Goal: Task Accomplishment & Management: Complete application form

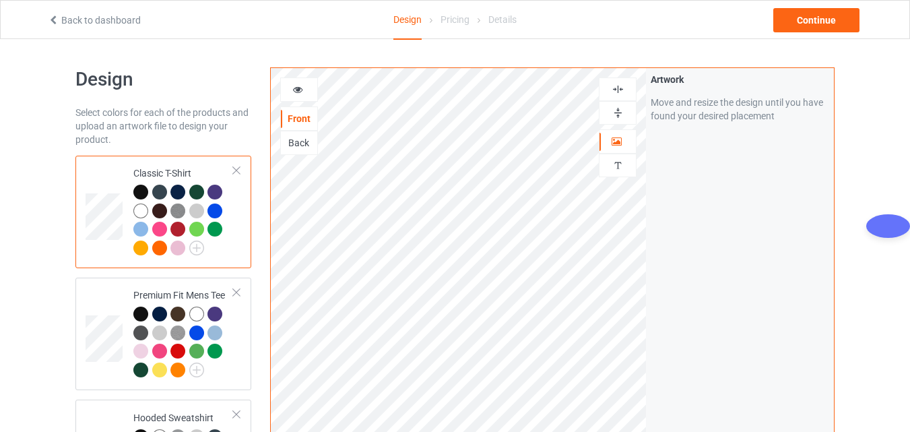
click at [304, 119] on div "Front" at bounding box center [299, 118] width 36 height 13
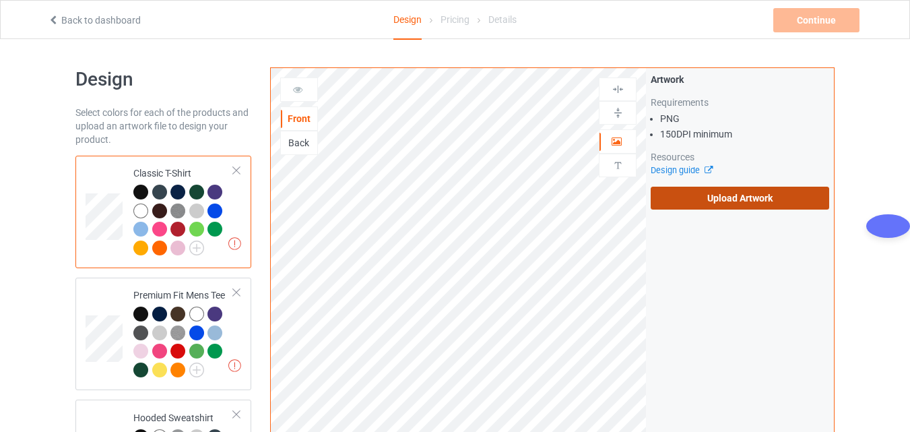
click at [727, 198] on label "Upload Artwork" at bounding box center [740, 198] width 179 height 23
click at [0, 0] on input "Upload Artwork" at bounding box center [0, 0] width 0 height 0
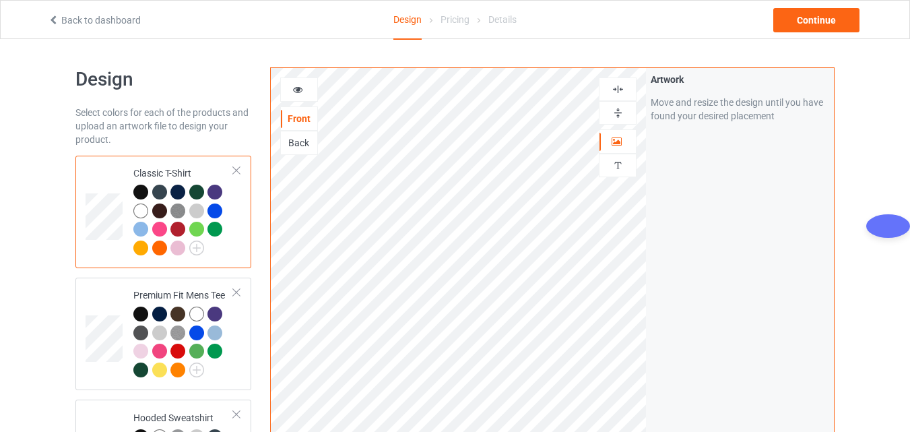
click at [619, 117] on img at bounding box center [618, 112] width 13 height 13
click at [619, 89] on img at bounding box center [618, 89] width 13 height 13
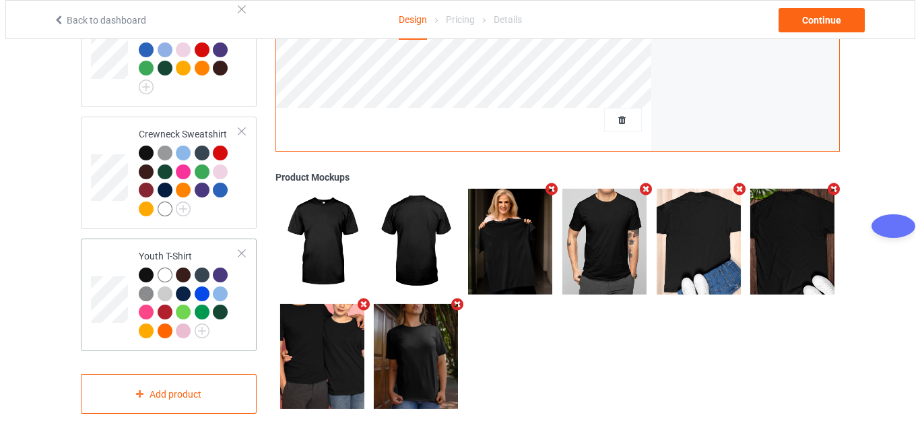
scroll to position [769, 0]
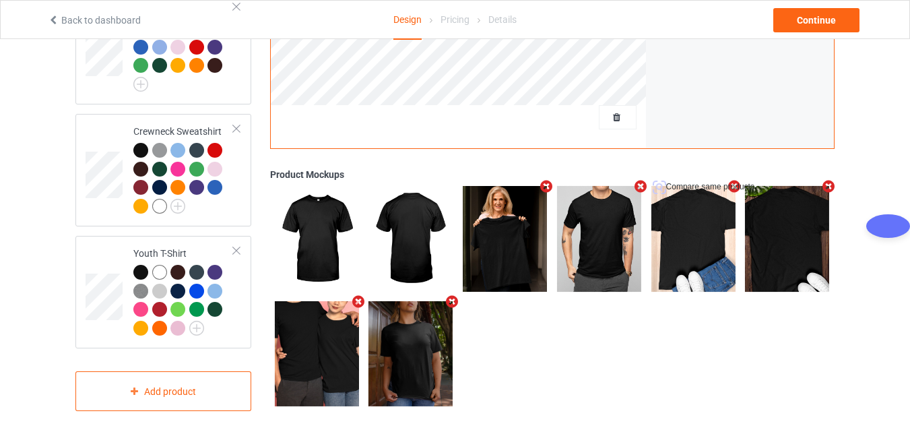
click at [735, 180] on icon "Remove mockup" at bounding box center [734, 187] width 17 height 14
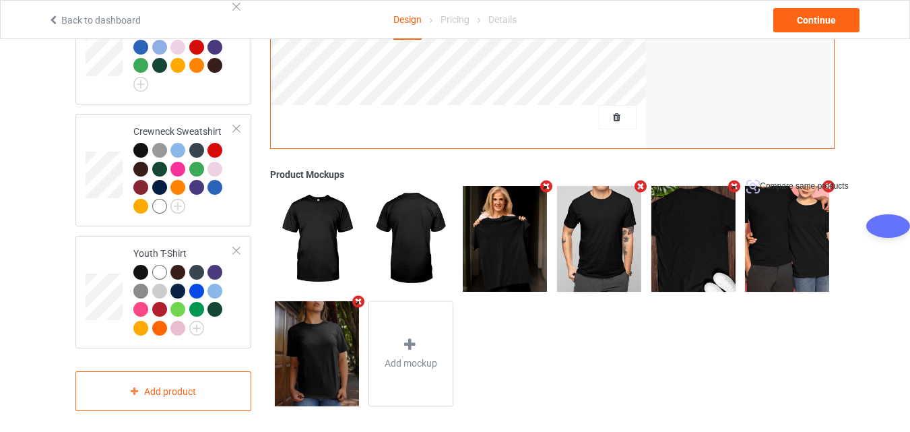
click at [829, 179] on icon "Remove mockup" at bounding box center [829, 186] width 17 height 14
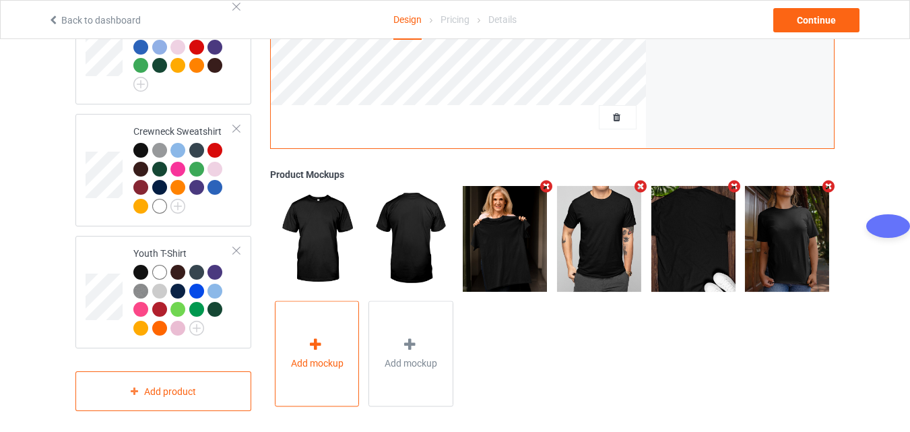
click at [317, 343] on icon at bounding box center [315, 345] width 17 height 14
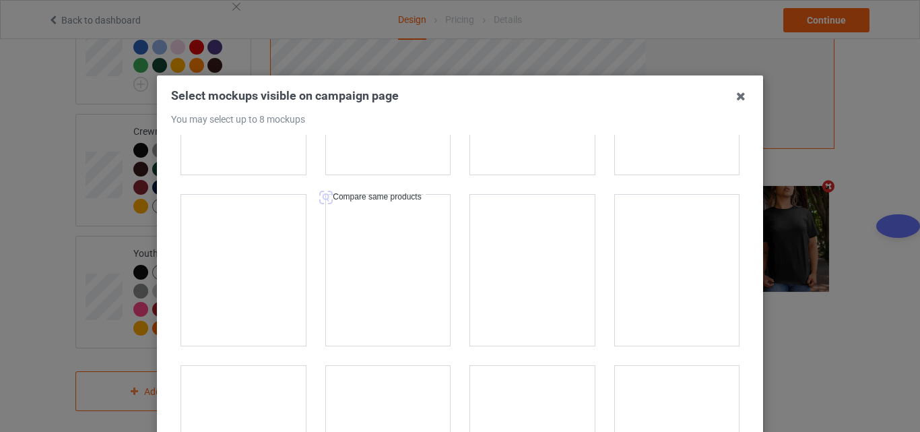
scroll to position [13275, 0]
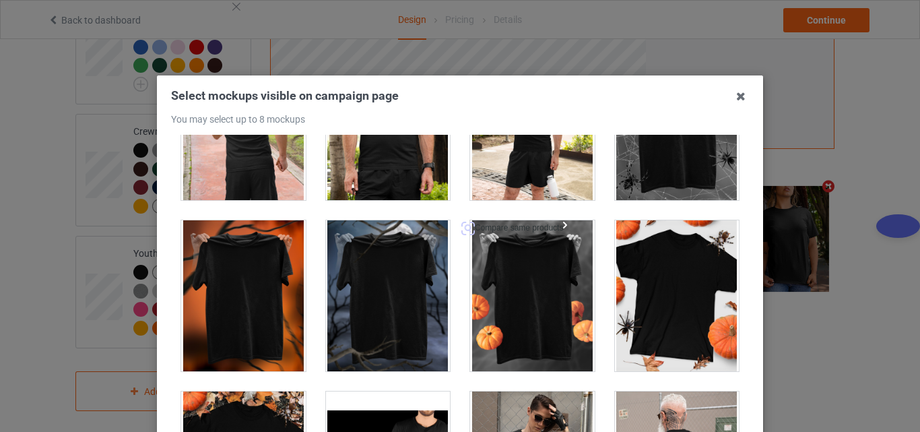
click at [514, 286] on div at bounding box center [532, 295] width 125 height 151
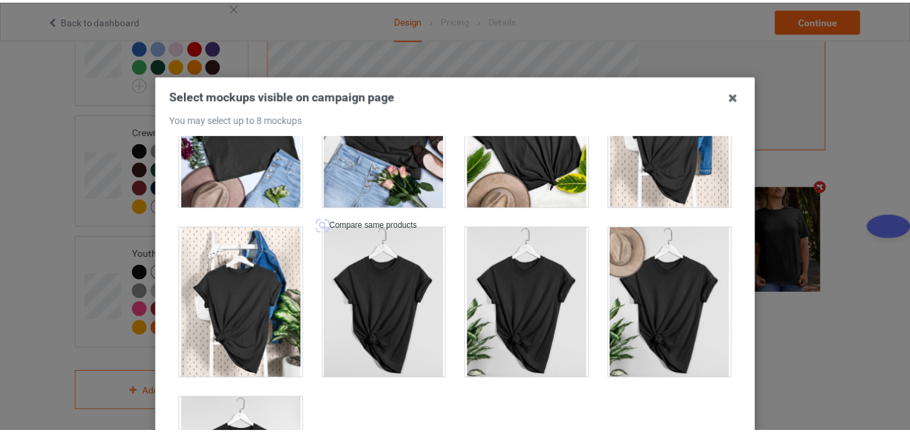
scroll to position [19271, 0]
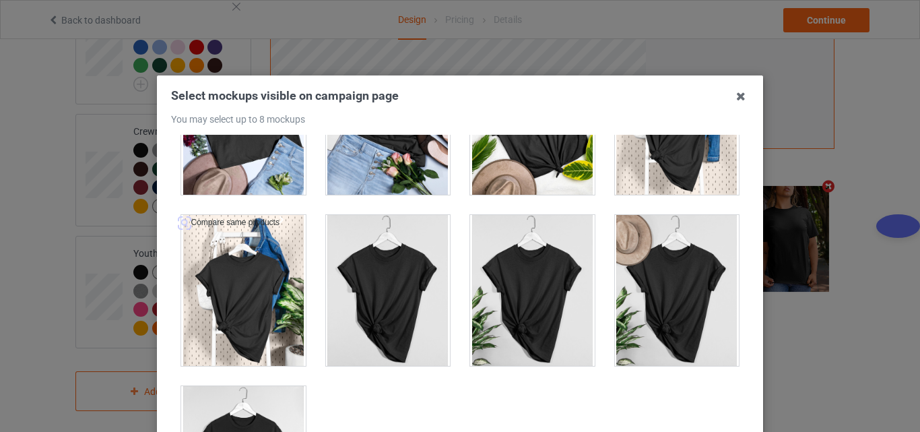
click at [225, 288] on div at bounding box center [243, 290] width 125 height 151
click at [740, 93] on icon at bounding box center [741, 97] width 22 height 22
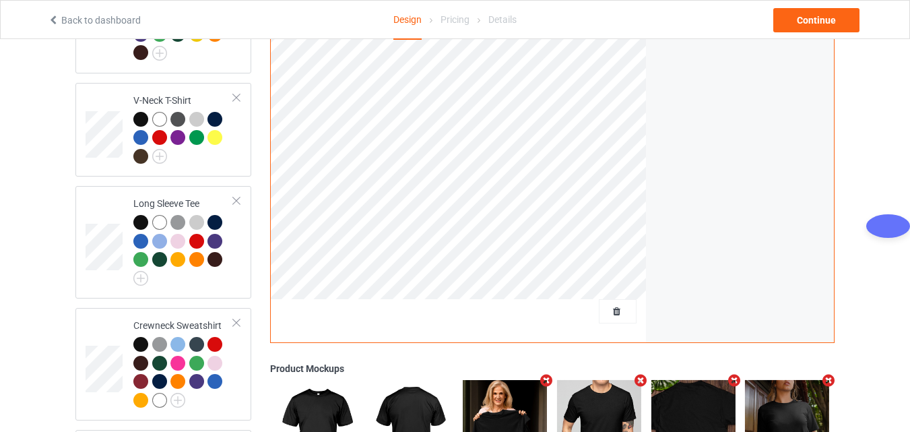
scroll to position [567, 0]
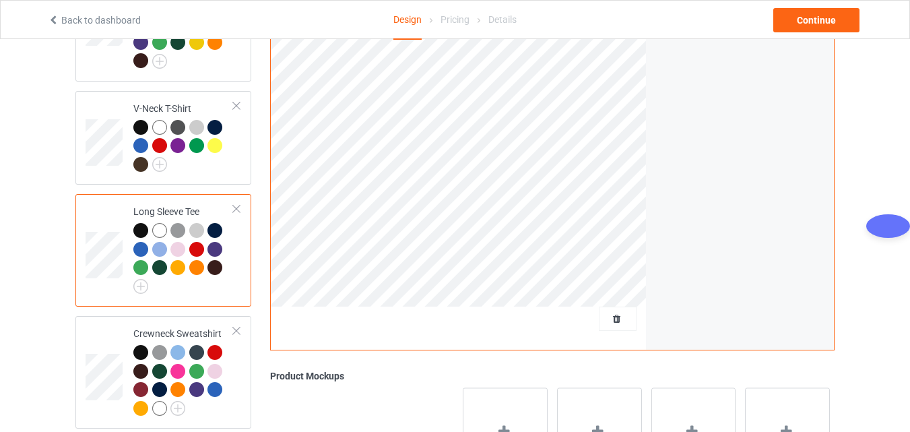
scroll to position [95, 0]
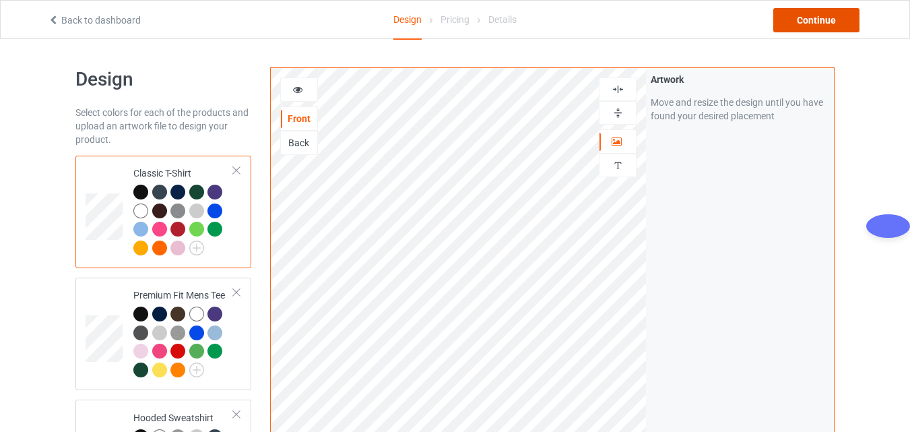
click at [809, 27] on div "Continue" at bounding box center [817, 20] width 86 height 24
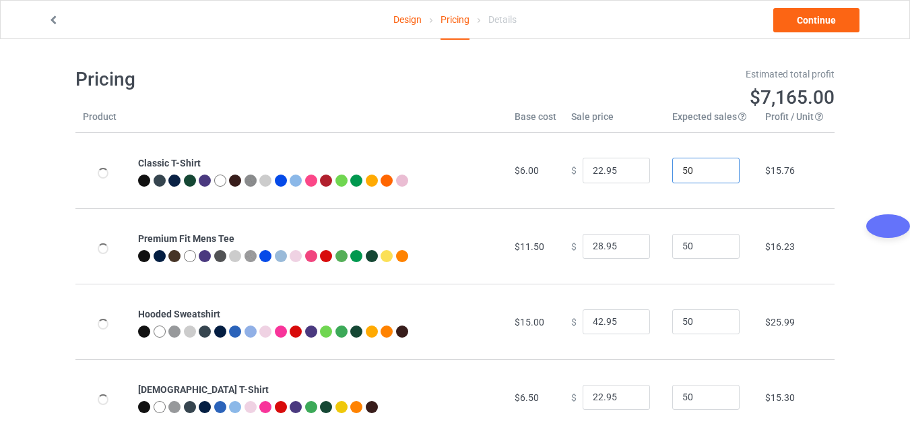
click at [697, 173] on input "50" at bounding box center [706, 171] width 67 height 26
click at [703, 204] on td "50" at bounding box center [711, 170] width 93 height 75
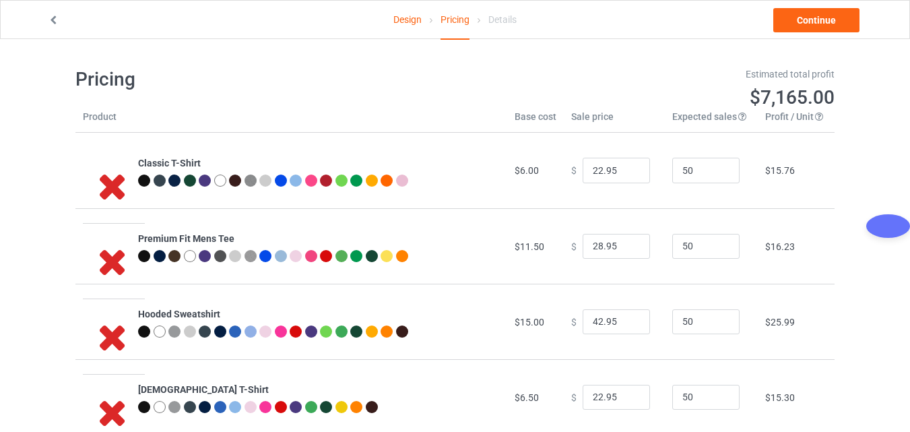
click at [110, 185] on icon at bounding box center [112, 185] width 44 height 38
click at [405, 21] on link "Design" at bounding box center [408, 20] width 28 height 38
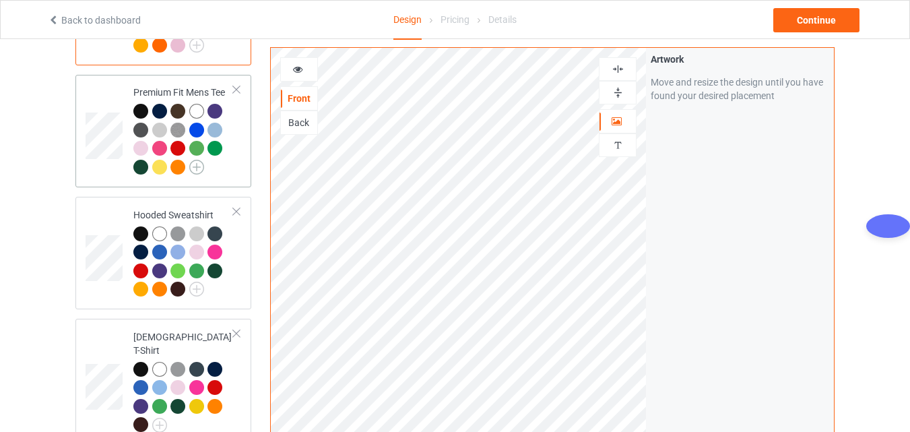
scroll to position [202, 0]
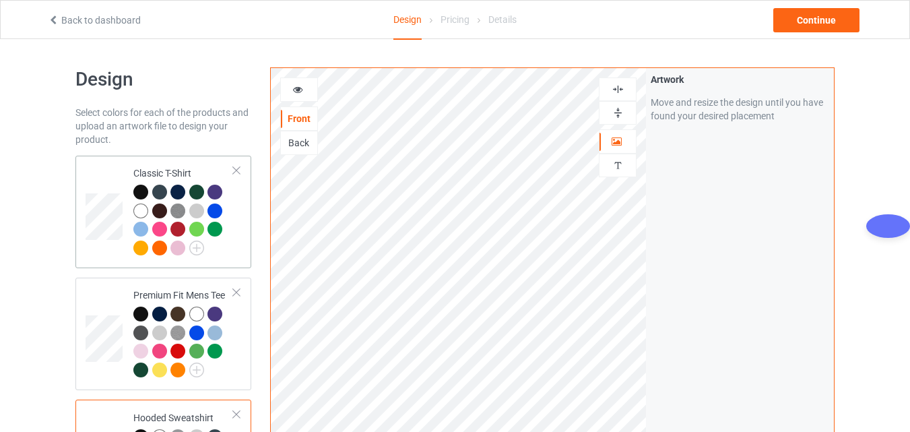
click at [146, 200] on div at bounding box center [142, 194] width 19 height 19
click at [123, 215] on td at bounding box center [106, 212] width 40 height 102
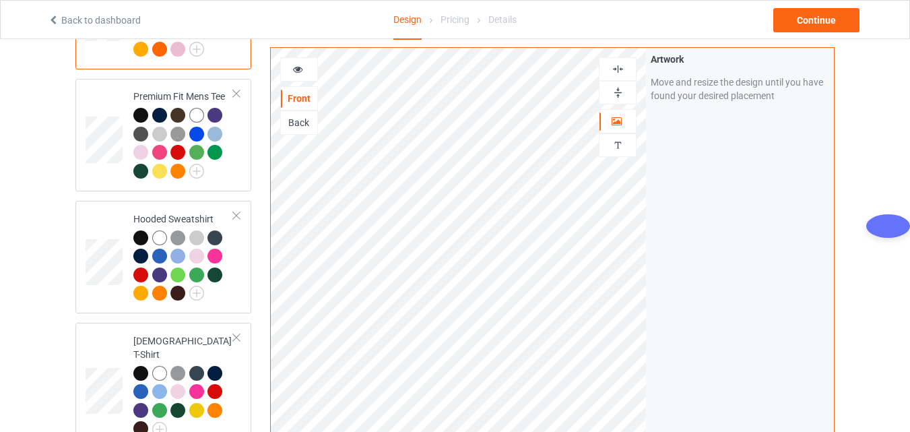
scroll to position [202, 0]
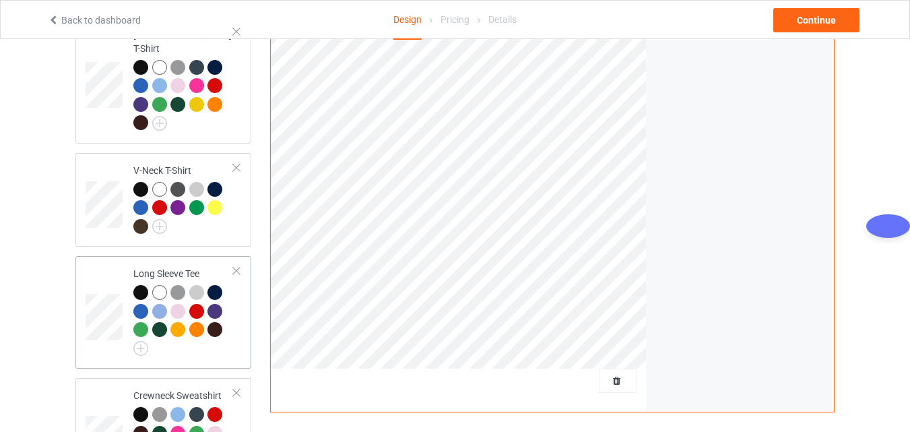
scroll to position [472, 0]
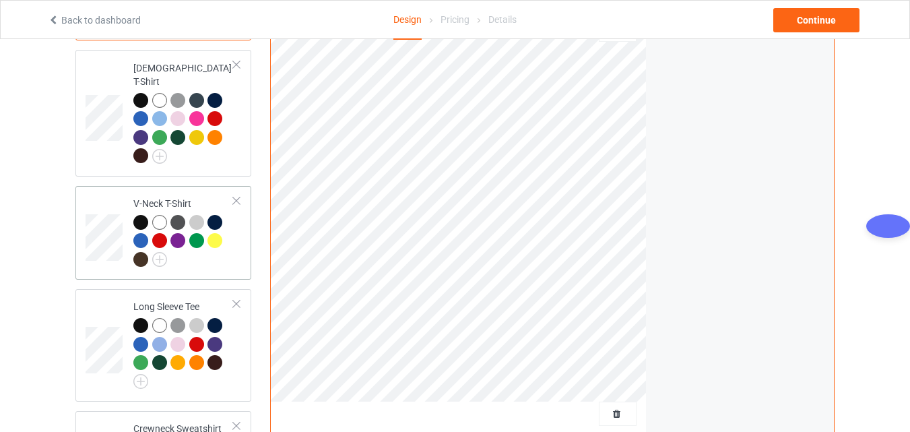
click at [100, 202] on td at bounding box center [106, 233] width 40 height 84
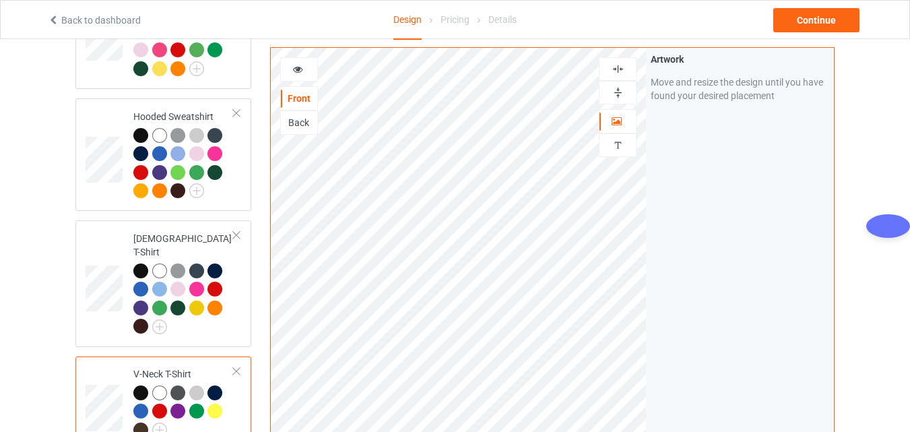
scroll to position [769, 0]
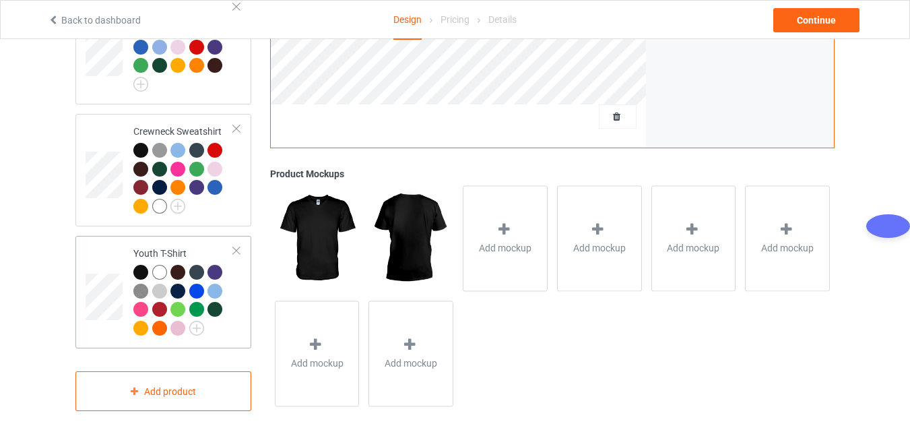
click at [128, 272] on td "Youth T-Shirt" at bounding box center [183, 292] width 115 height 102
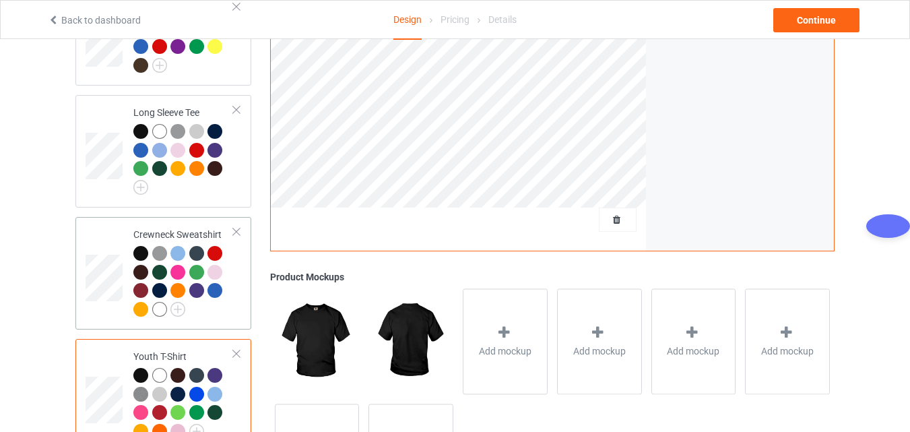
scroll to position [634, 0]
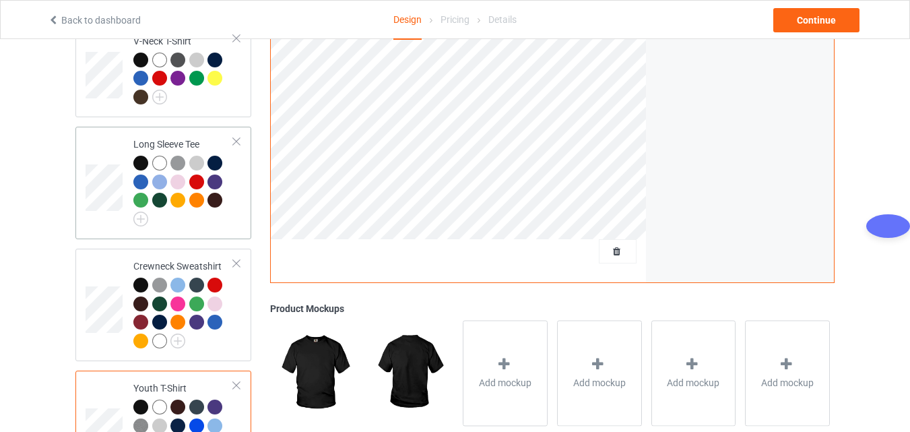
click at [152, 175] on div at bounding box center [159, 182] width 15 height 15
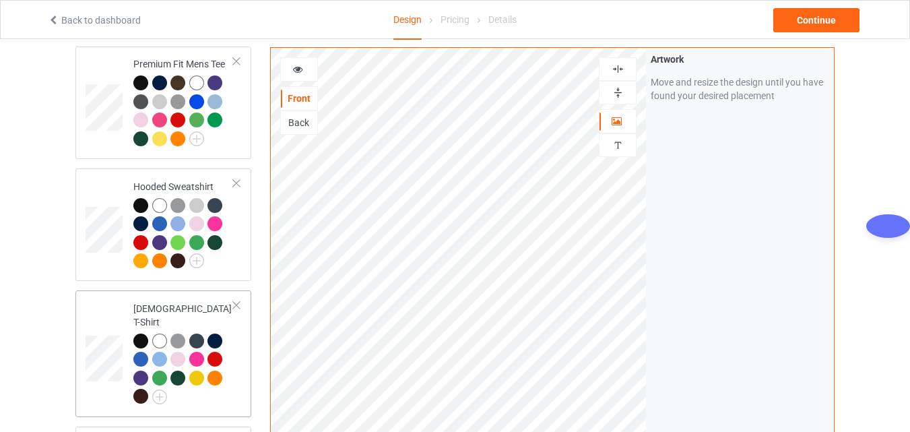
scroll to position [230, 0]
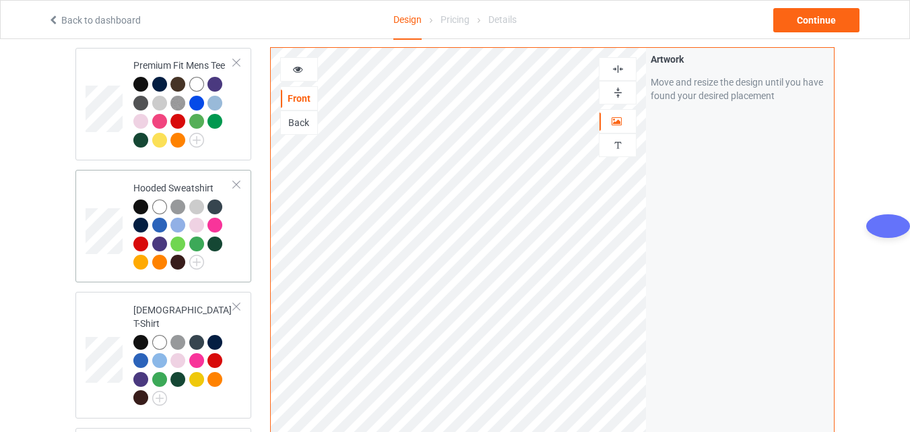
click at [102, 208] on td at bounding box center [106, 226] width 40 height 102
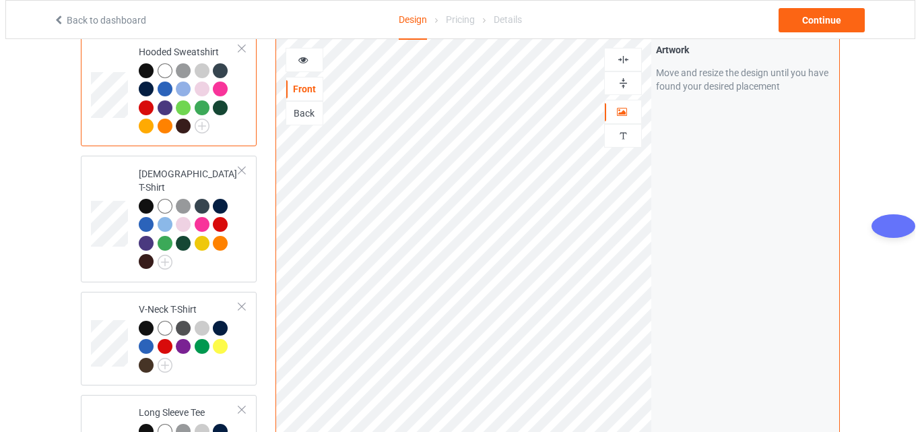
scroll to position [701, 0]
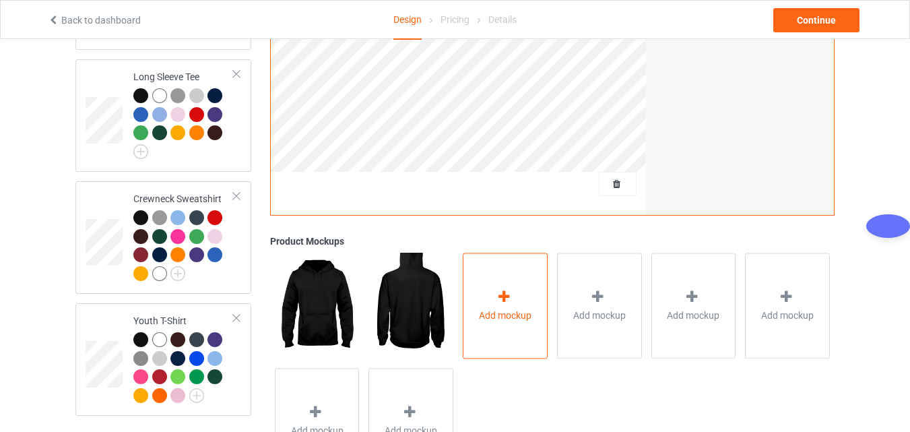
click at [519, 297] on div "Add mockup" at bounding box center [505, 306] width 85 height 106
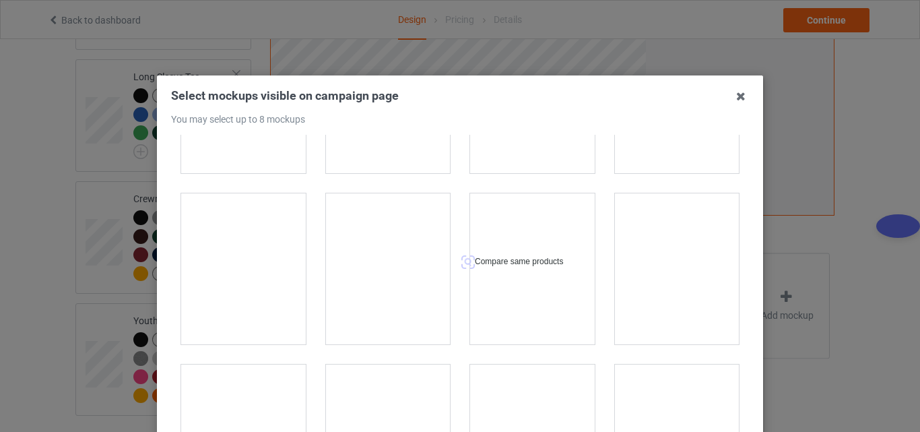
scroll to position [270, 0]
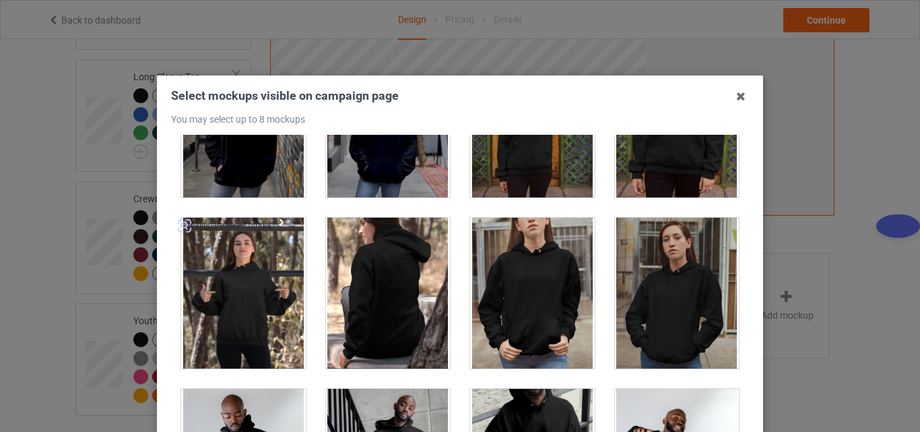
click at [200, 288] on div at bounding box center [243, 293] width 125 height 151
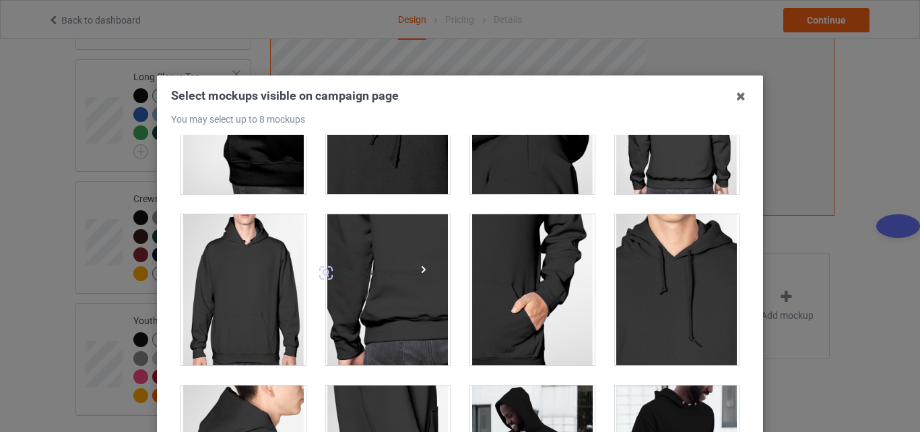
scroll to position [943, 0]
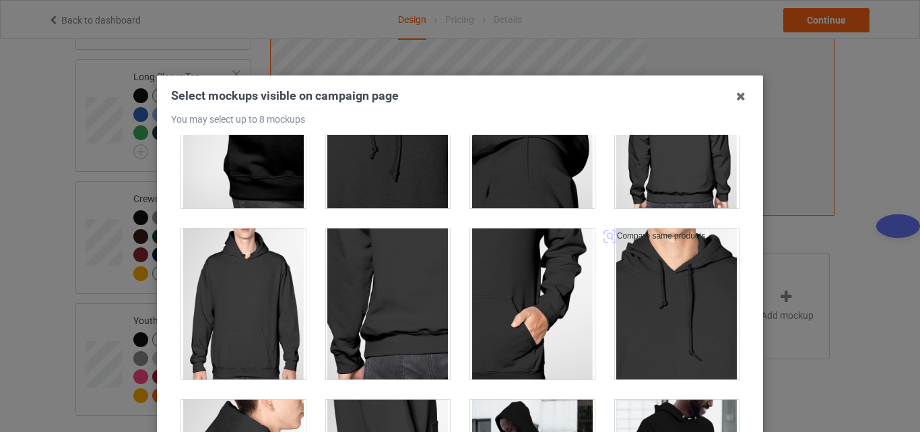
click at [644, 295] on div at bounding box center [677, 303] width 125 height 151
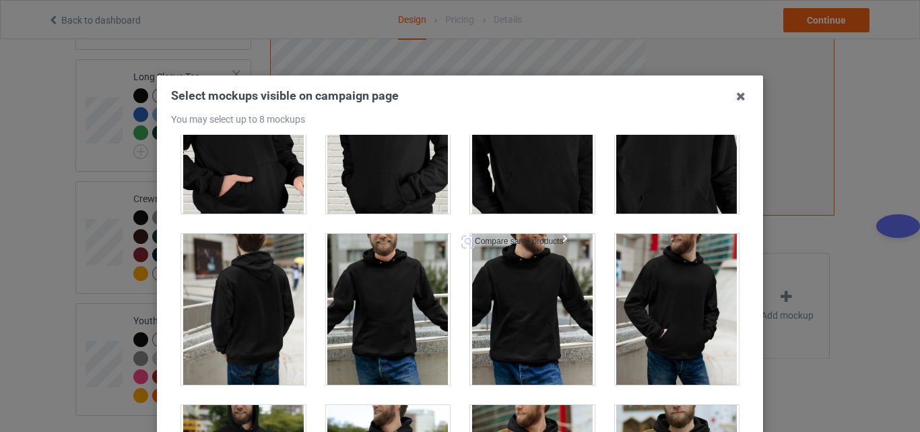
scroll to position [3504, 0]
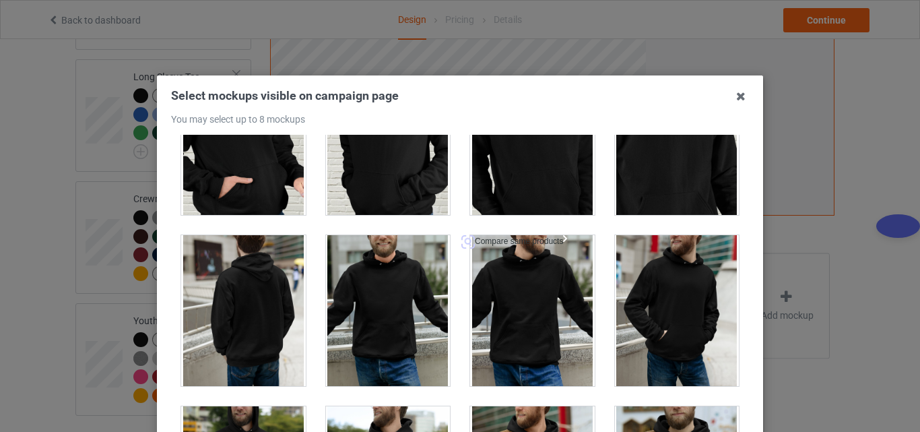
click at [513, 307] on div at bounding box center [532, 310] width 125 height 151
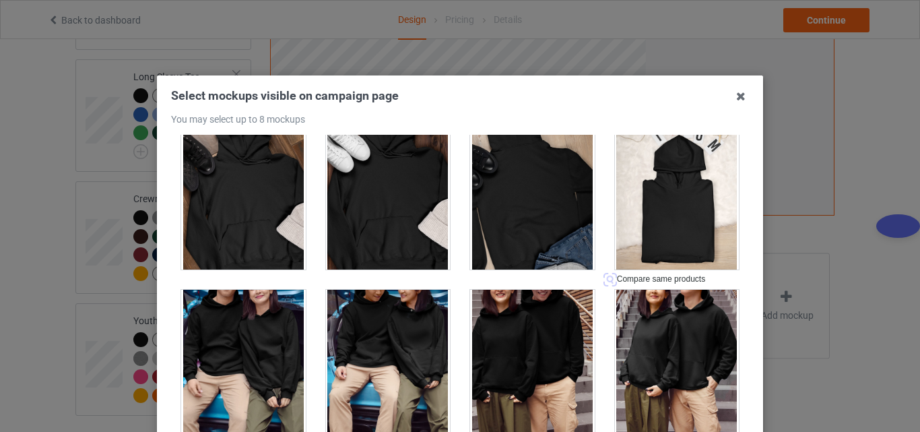
scroll to position [5930, 0]
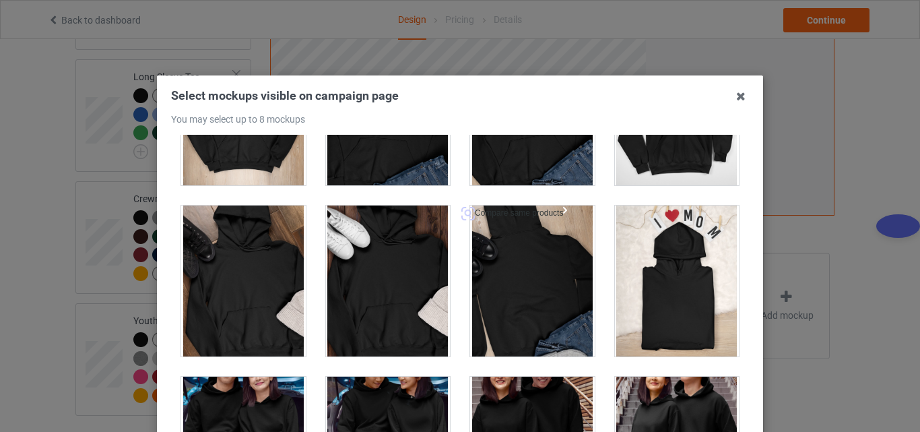
click at [507, 288] on div at bounding box center [532, 281] width 125 height 151
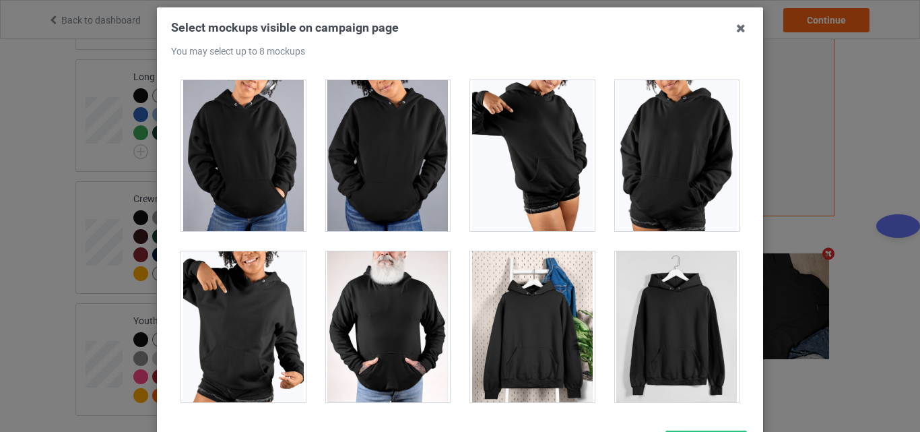
scroll to position [185, 0]
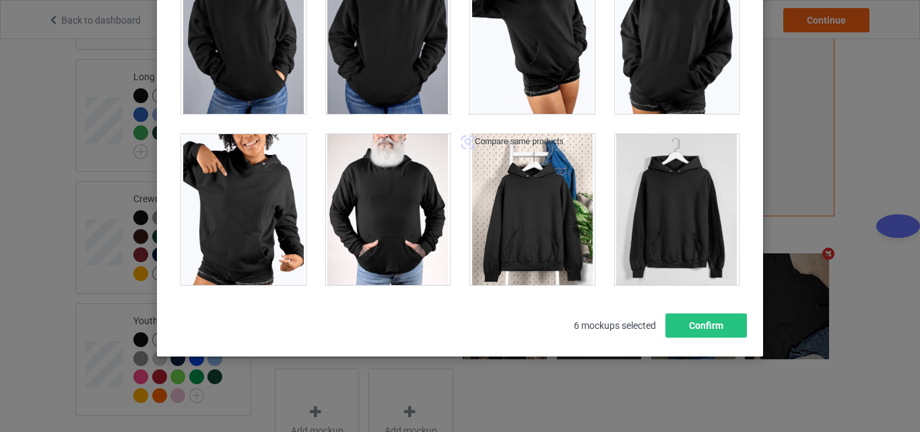
click at [493, 230] on div at bounding box center [532, 209] width 125 height 151
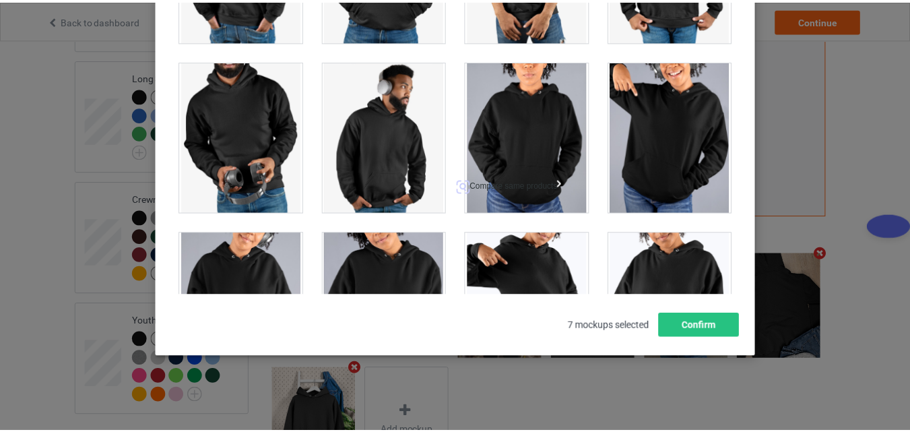
scroll to position [11636, 0]
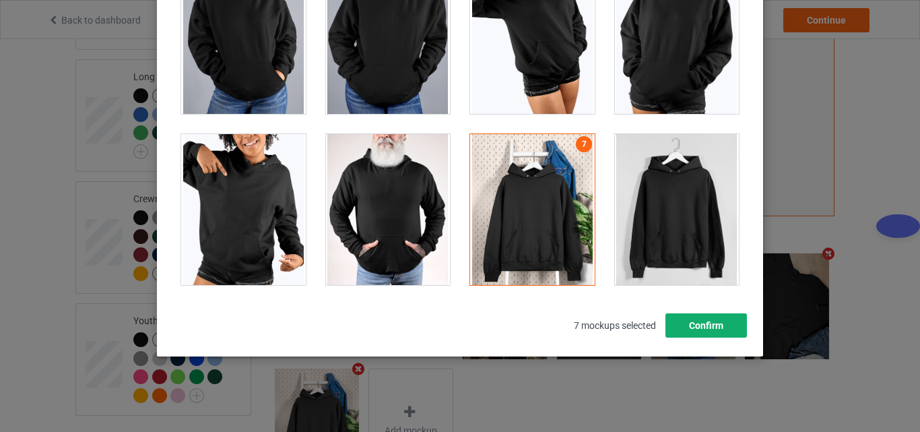
click at [701, 321] on button "Confirm" at bounding box center [707, 325] width 82 height 24
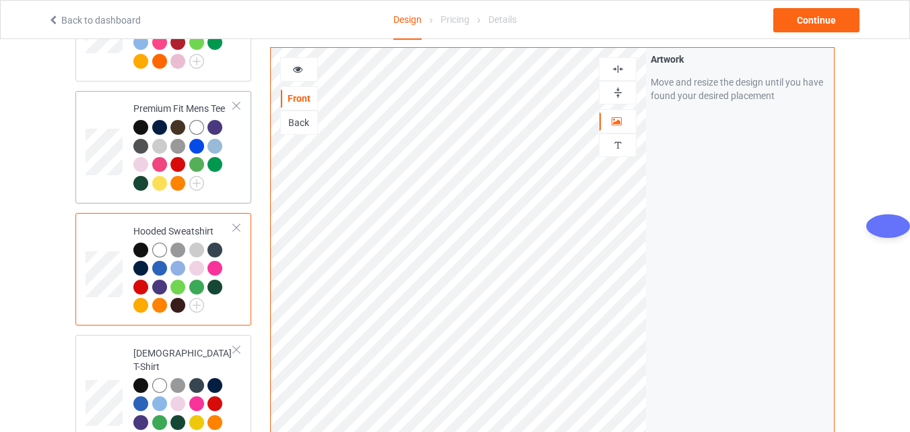
scroll to position [162, 0]
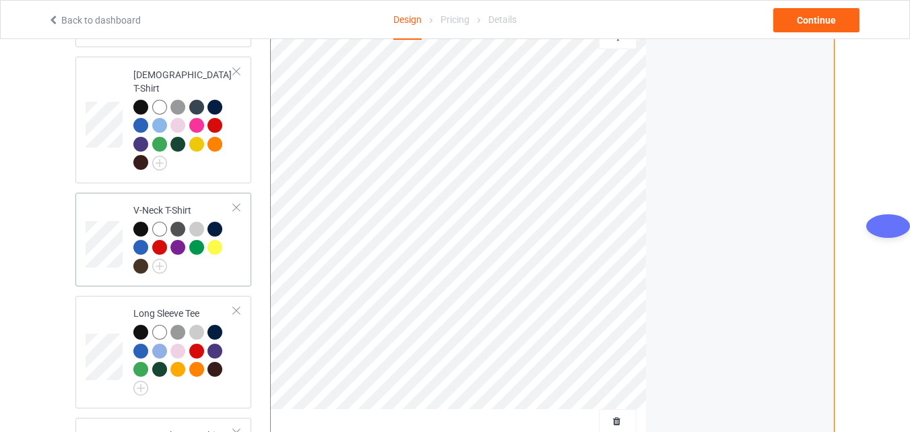
scroll to position [472, 0]
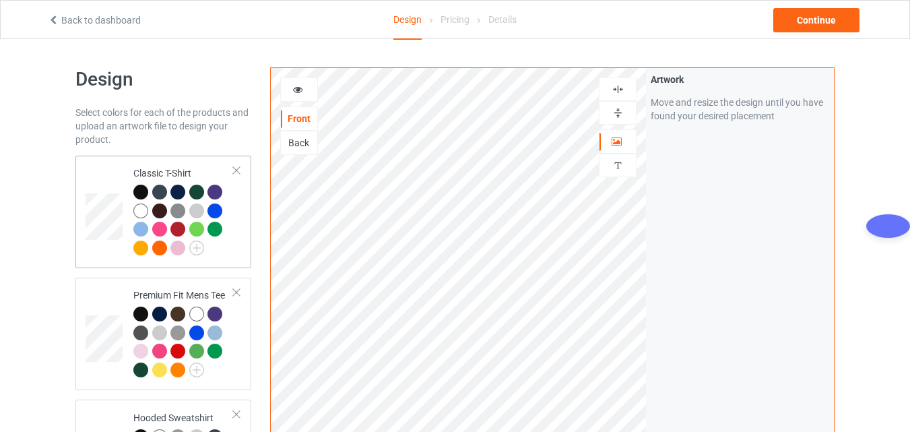
click at [116, 190] on td at bounding box center [106, 212] width 40 height 102
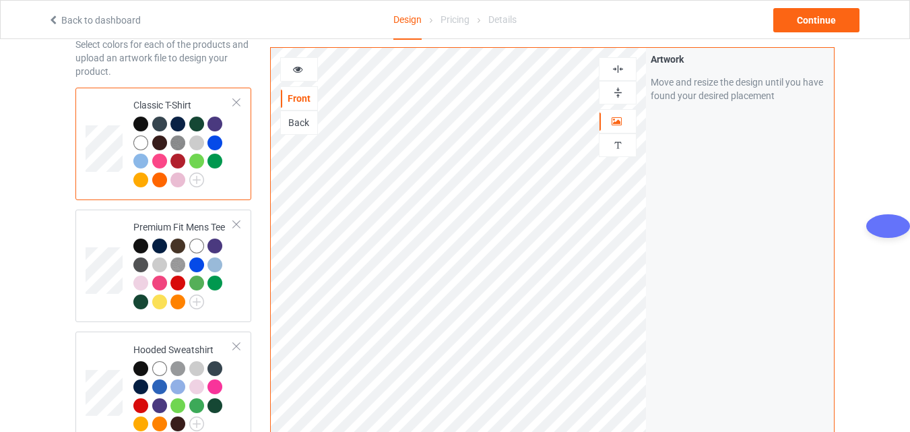
scroll to position [67, 0]
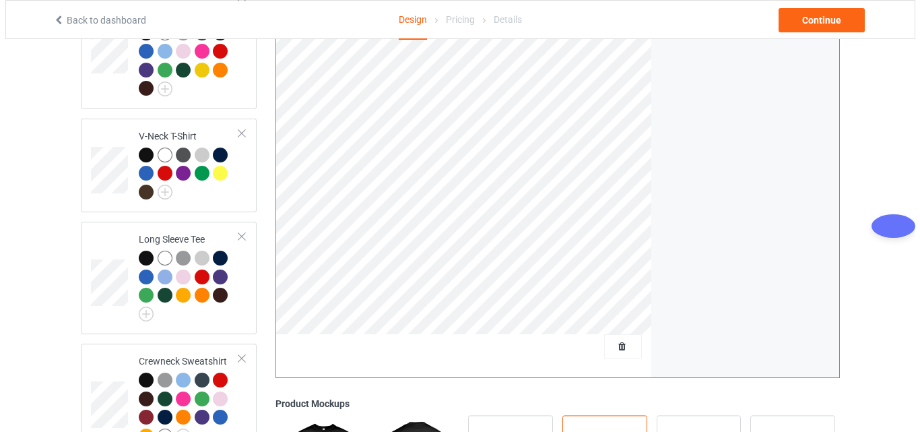
scroll to position [769, 0]
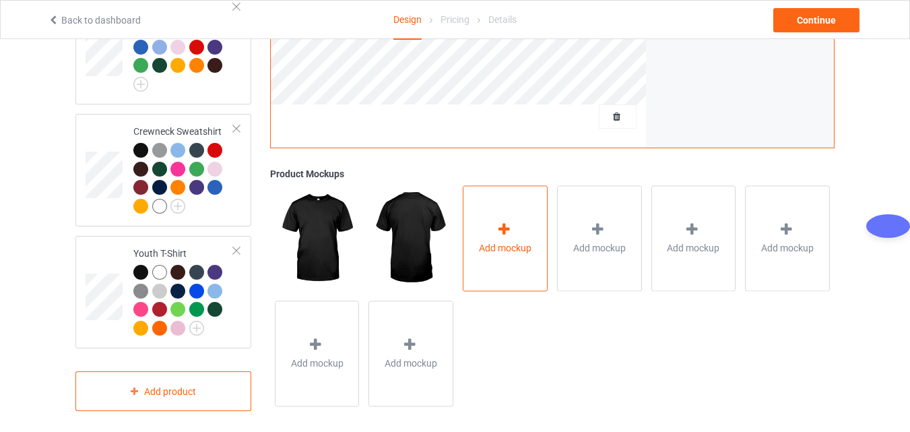
click at [501, 225] on icon at bounding box center [504, 229] width 17 height 14
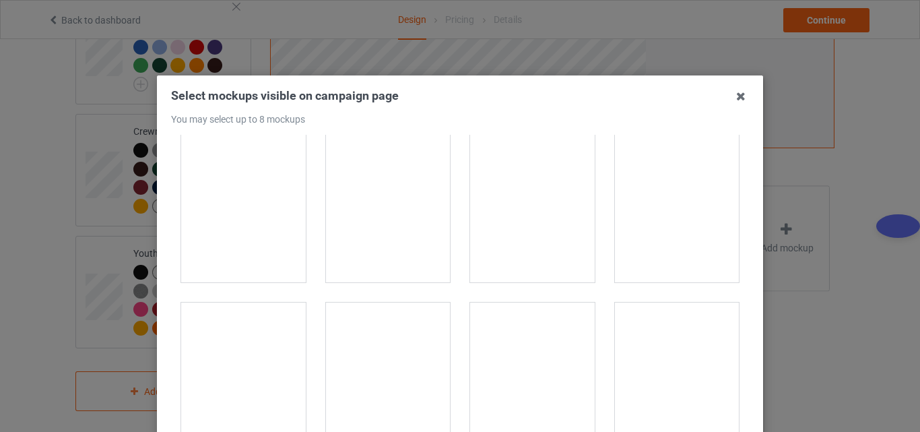
scroll to position [2089, 0]
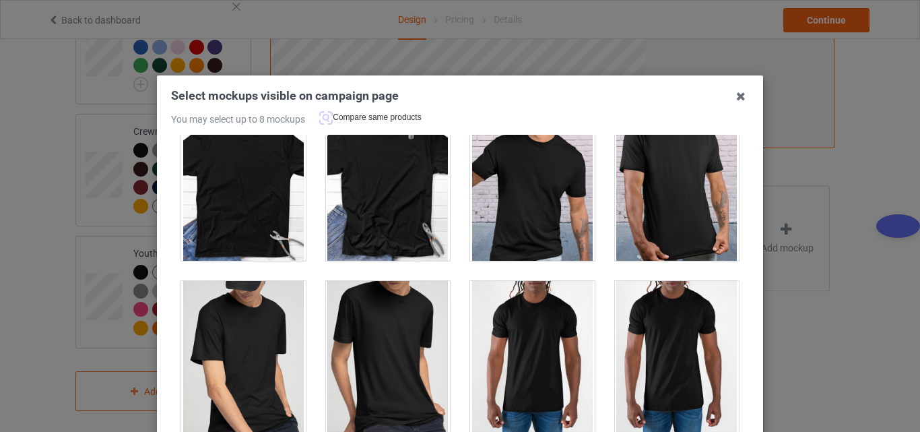
click at [398, 193] on div at bounding box center [388, 185] width 125 height 151
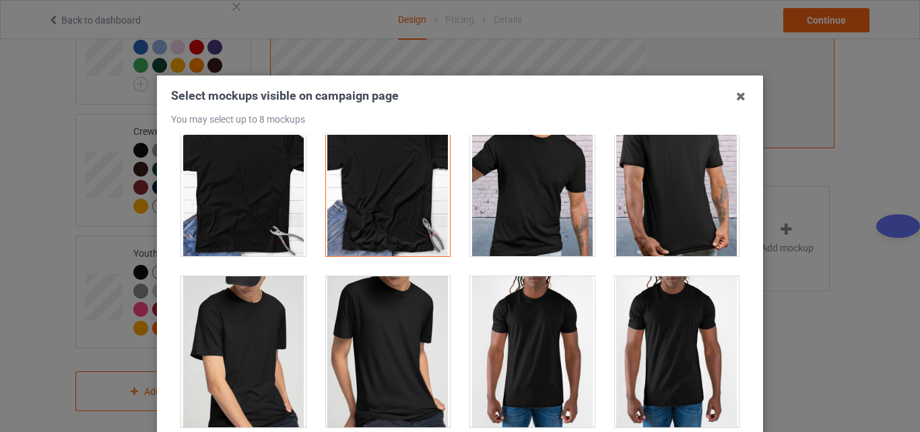
scroll to position [2022, 0]
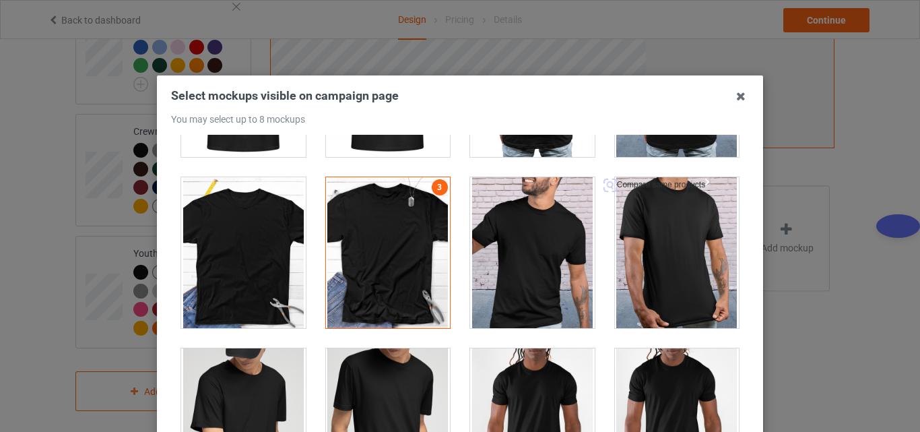
click at [674, 245] on div at bounding box center [677, 252] width 125 height 151
click at [510, 239] on div at bounding box center [532, 252] width 125 height 151
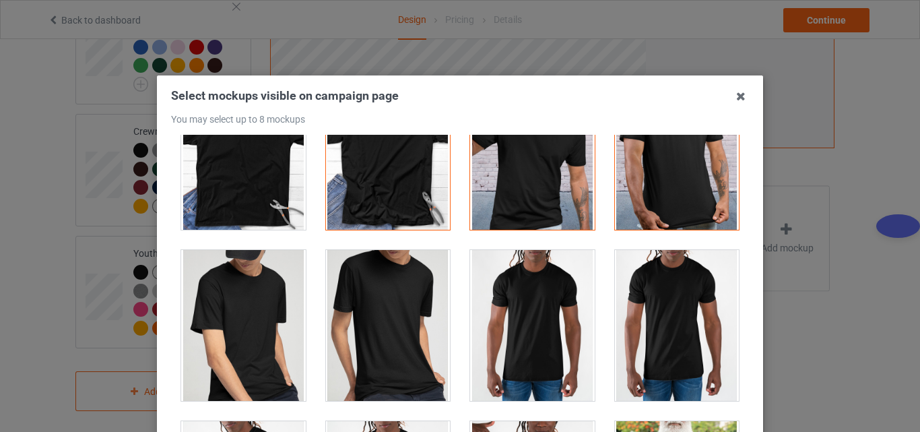
scroll to position [2291, 0]
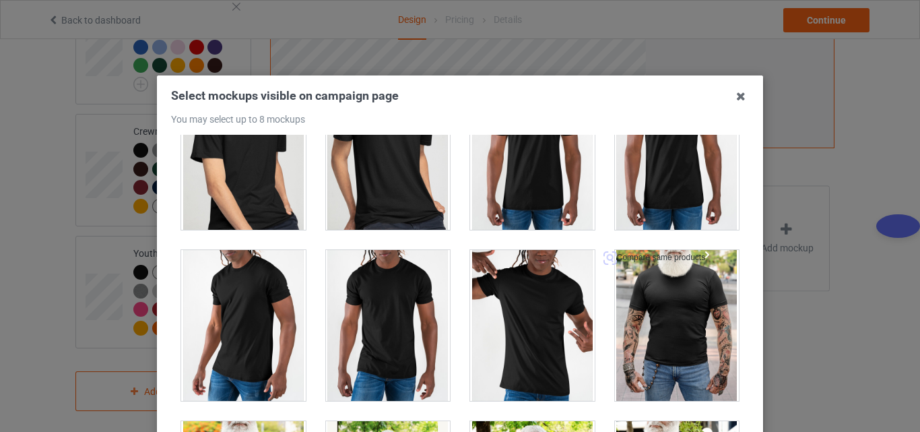
click at [647, 317] on div at bounding box center [677, 325] width 125 height 151
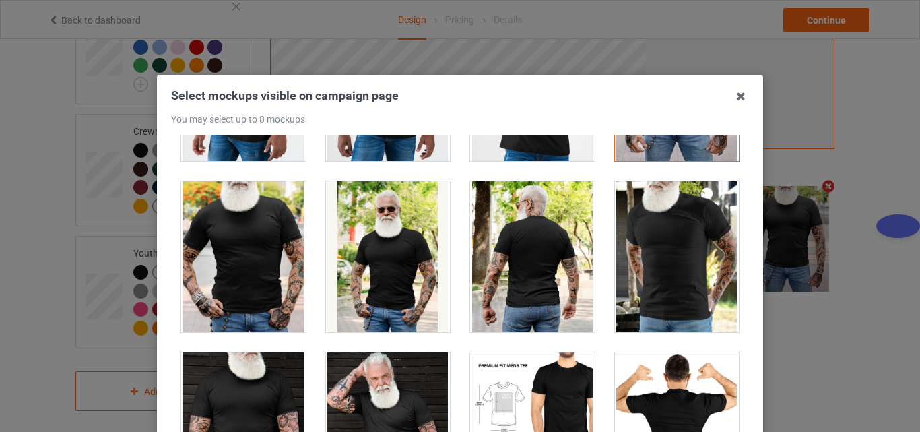
scroll to position [2493, 0]
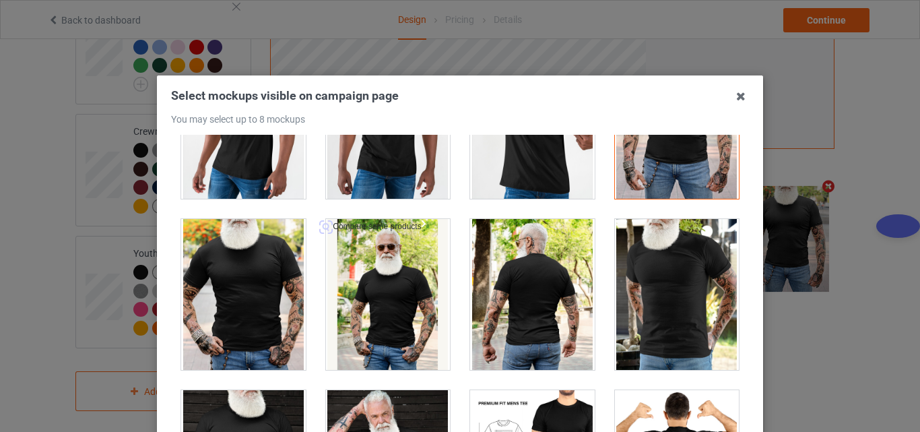
click at [371, 303] on div at bounding box center [388, 294] width 125 height 151
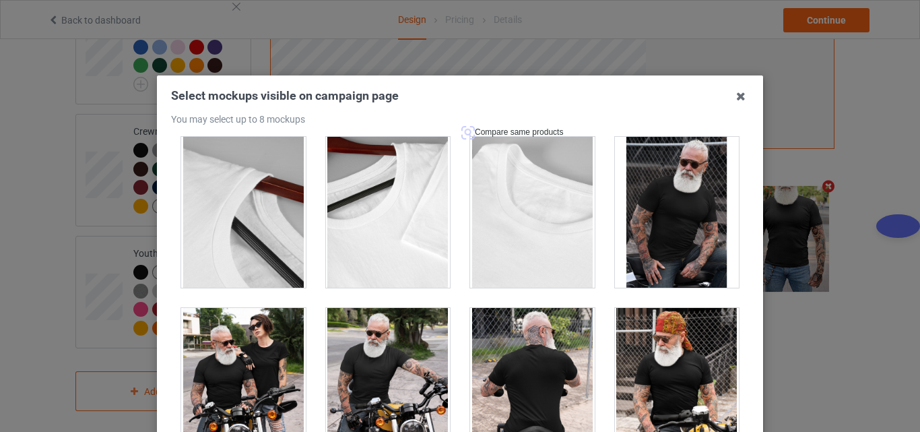
scroll to position [3841, 0]
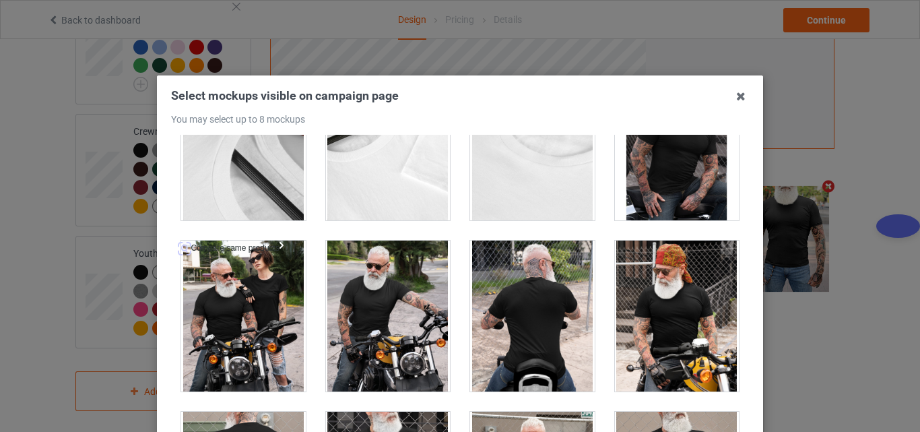
click at [261, 313] on div at bounding box center [243, 316] width 125 height 151
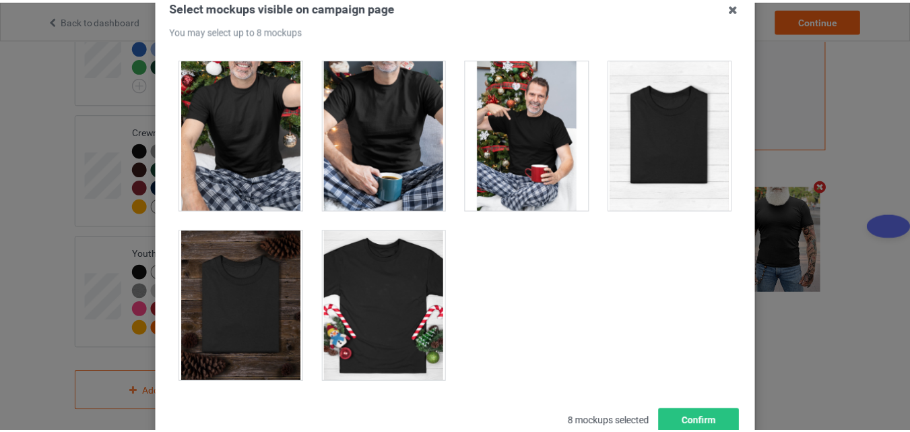
scroll to position [185, 0]
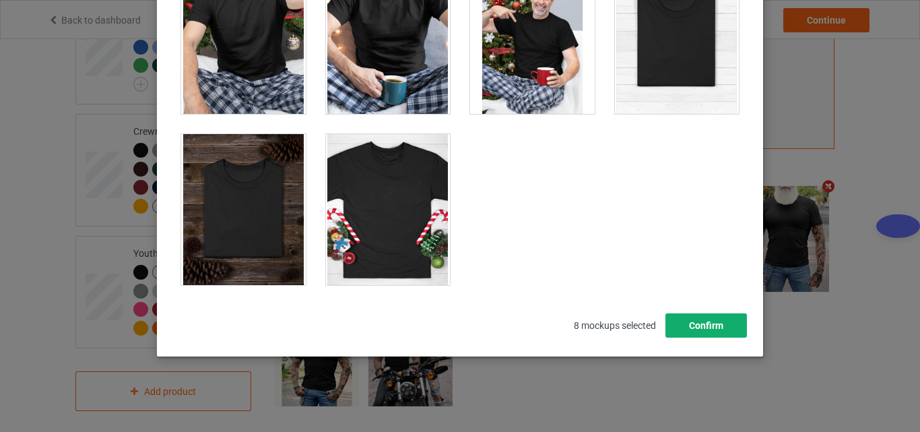
click at [706, 333] on button "Confirm" at bounding box center [707, 325] width 82 height 24
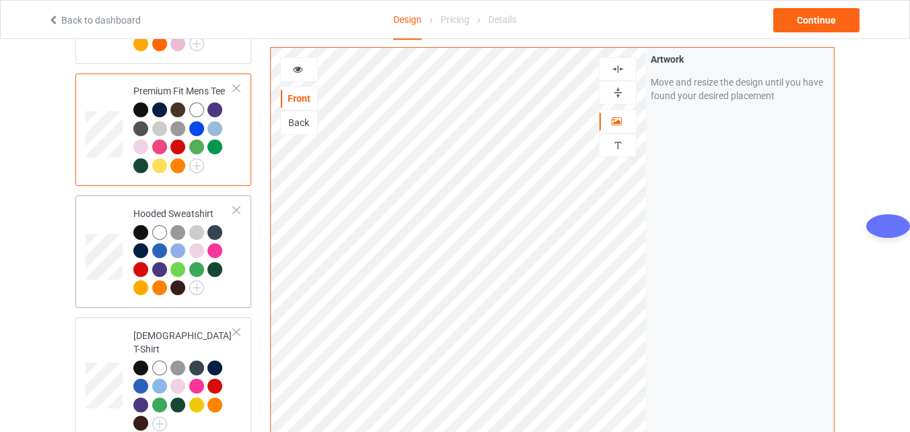
scroll to position [230, 0]
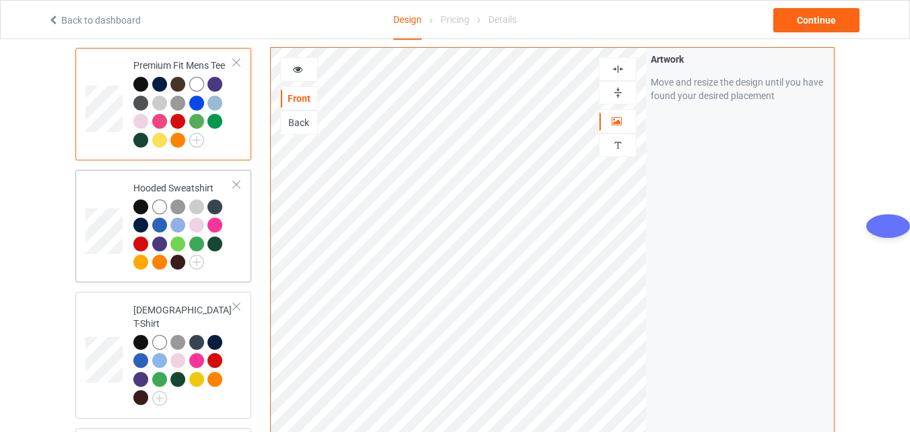
click at [115, 200] on td at bounding box center [106, 226] width 40 height 102
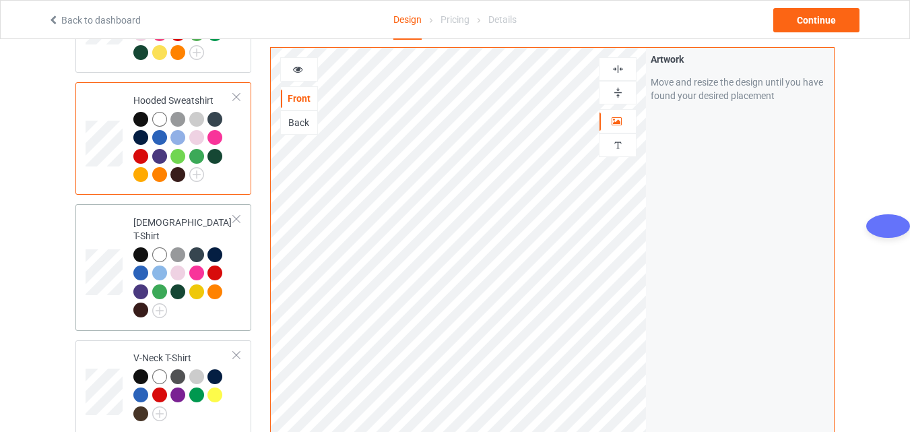
scroll to position [297, 0]
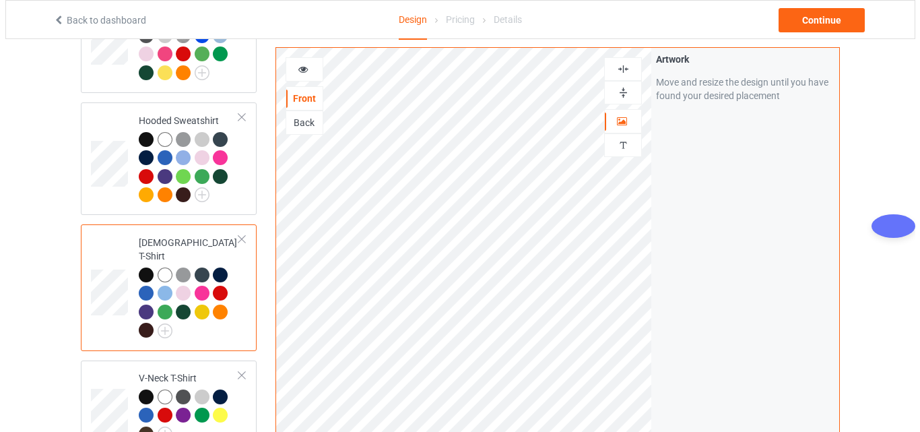
scroll to position [769, 0]
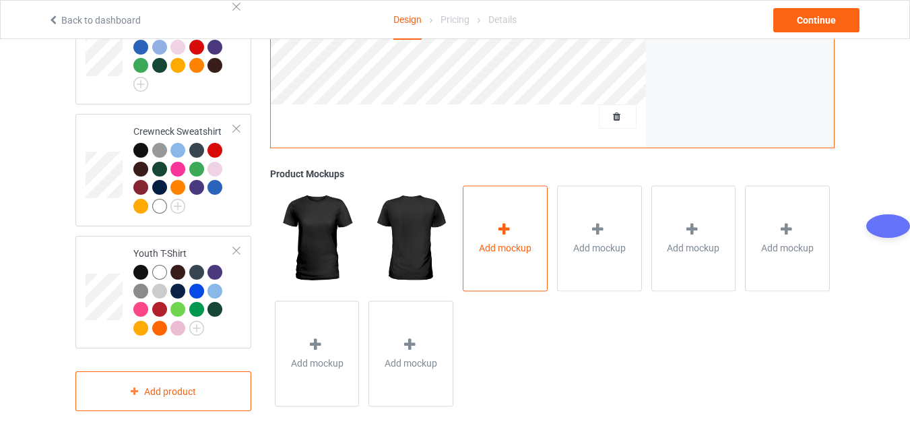
click at [496, 222] on icon at bounding box center [504, 229] width 17 height 14
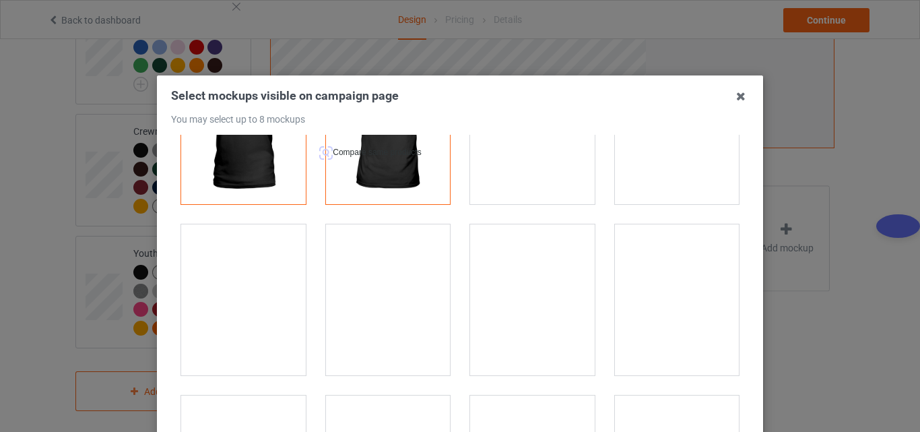
scroll to position [135, 0]
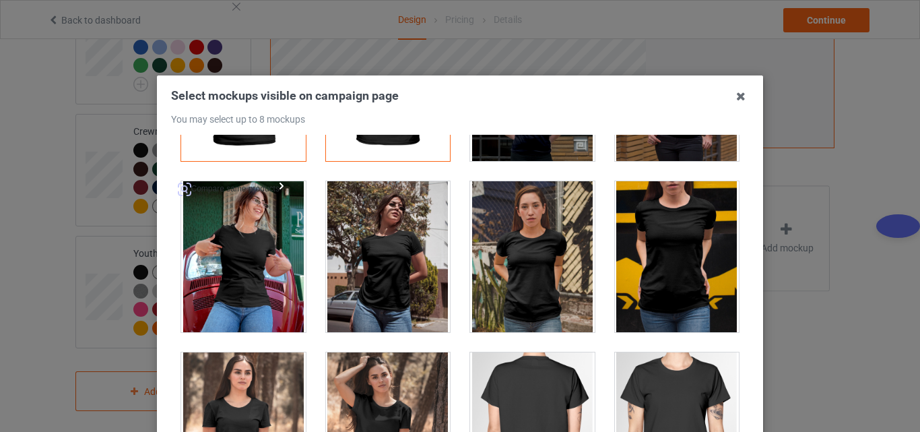
click at [238, 259] on div at bounding box center [243, 256] width 125 height 151
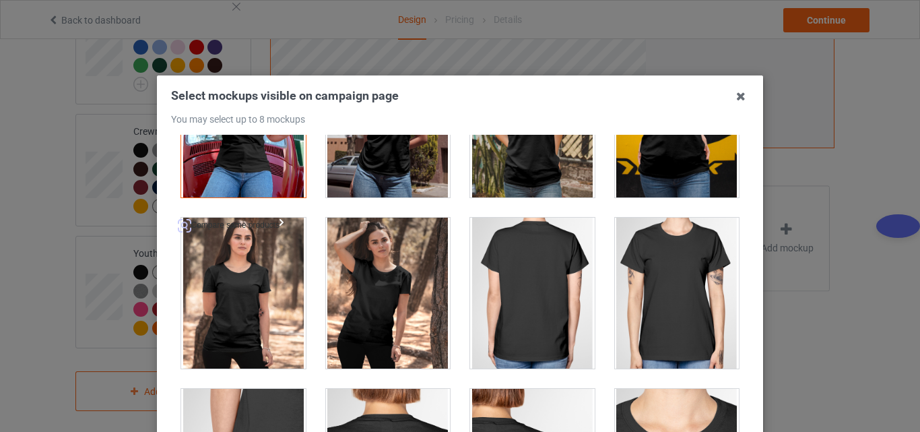
click at [235, 297] on div at bounding box center [243, 293] width 125 height 151
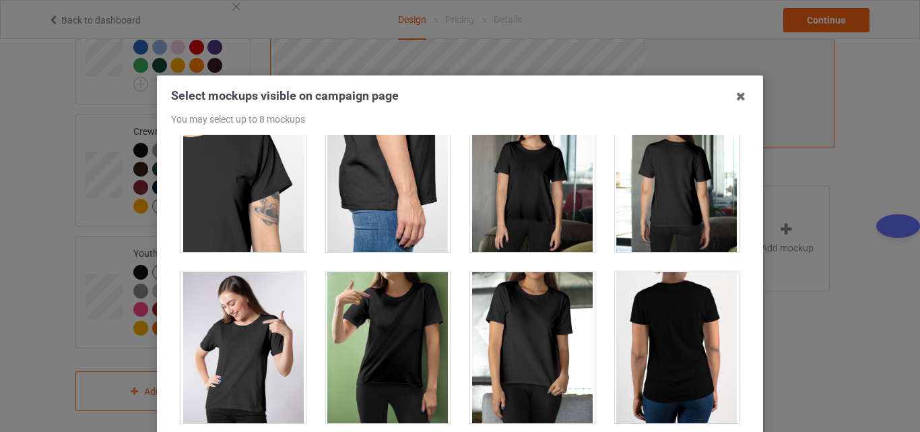
scroll to position [741, 0]
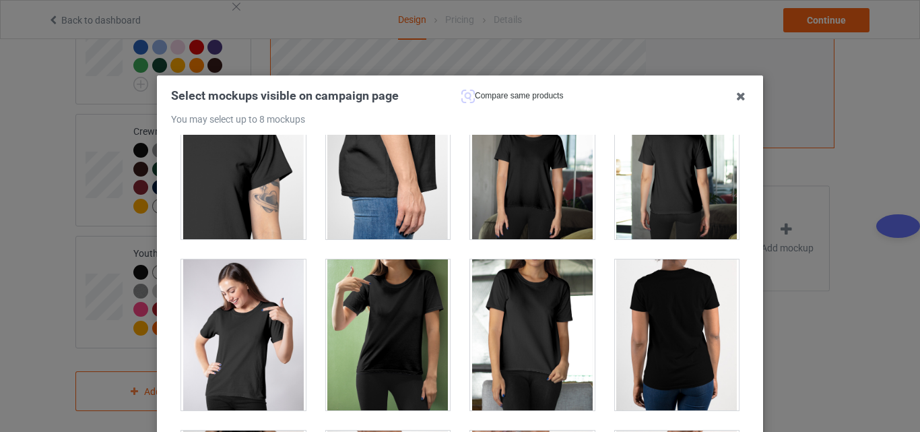
click at [504, 196] on div at bounding box center [532, 163] width 125 height 151
click at [389, 347] on div at bounding box center [388, 334] width 125 height 151
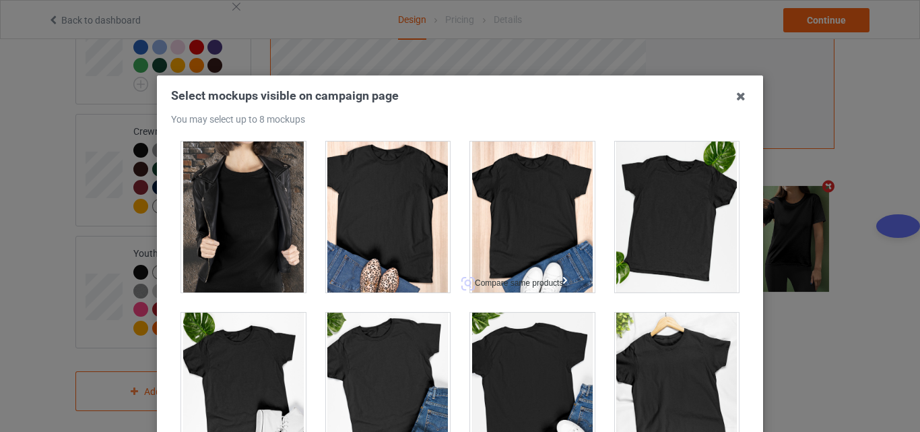
scroll to position [1887, 0]
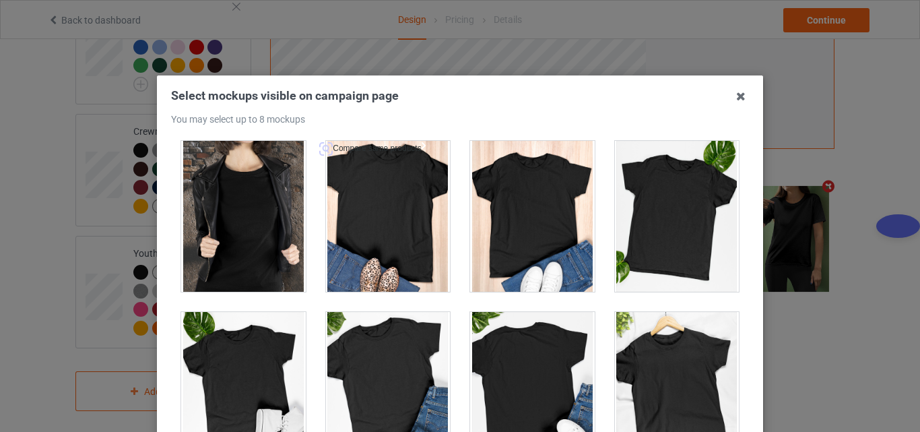
click at [381, 216] on div at bounding box center [388, 216] width 125 height 151
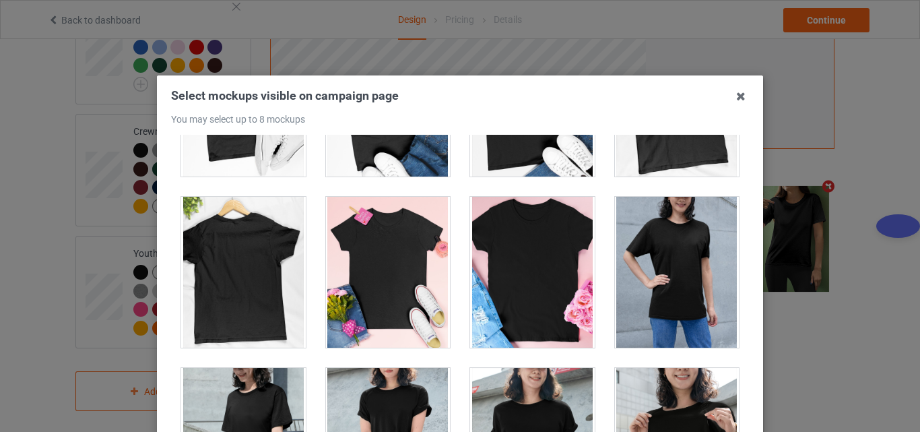
scroll to position [2156, 0]
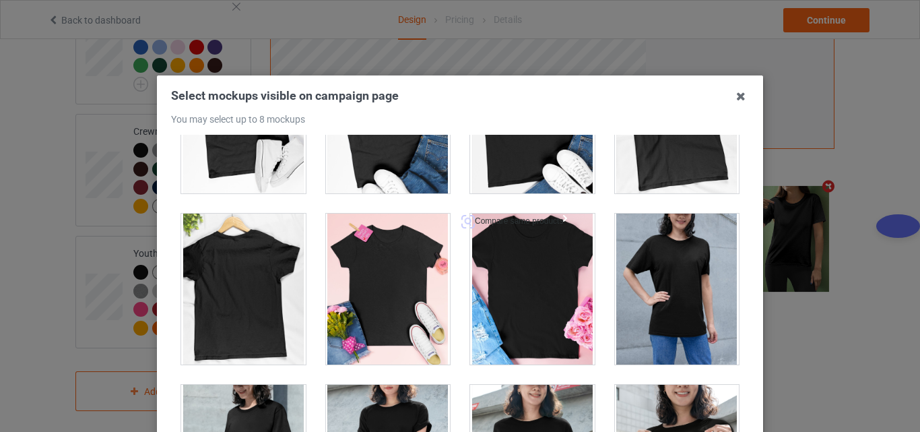
click at [534, 271] on div at bounding box center [532, 289] width 125 height 151
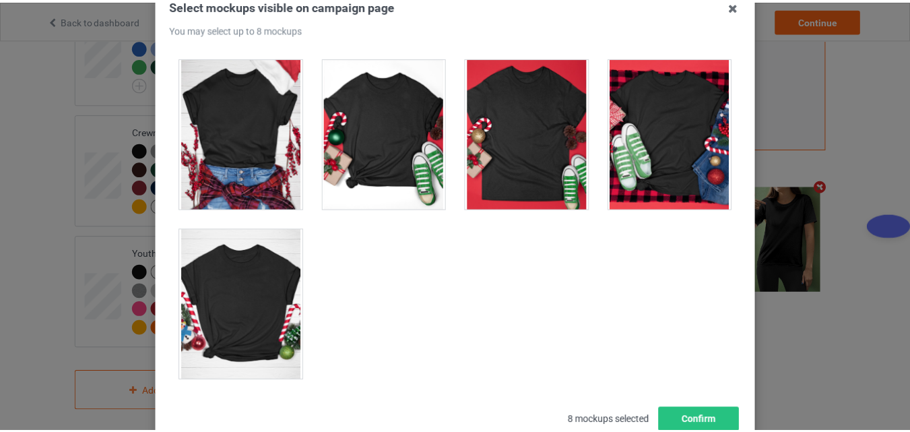
scroll to position [185, 0]
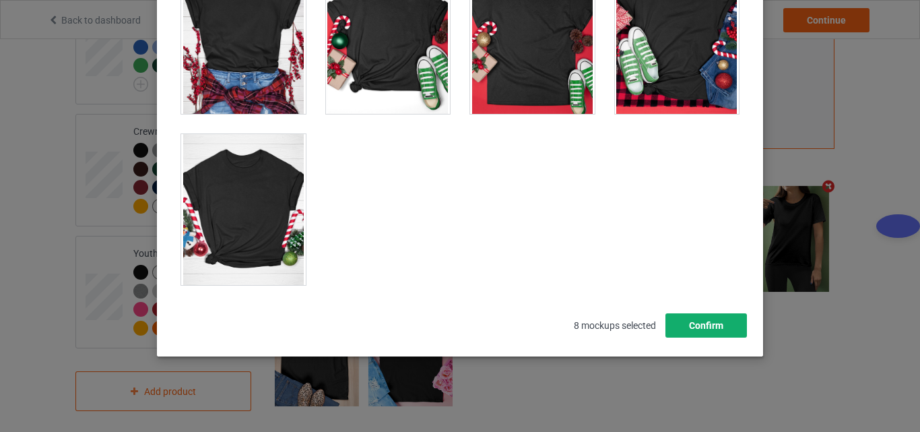
click at [705, 328] on button "Confirm" at bounding box center [707, 325] width 82 height 24
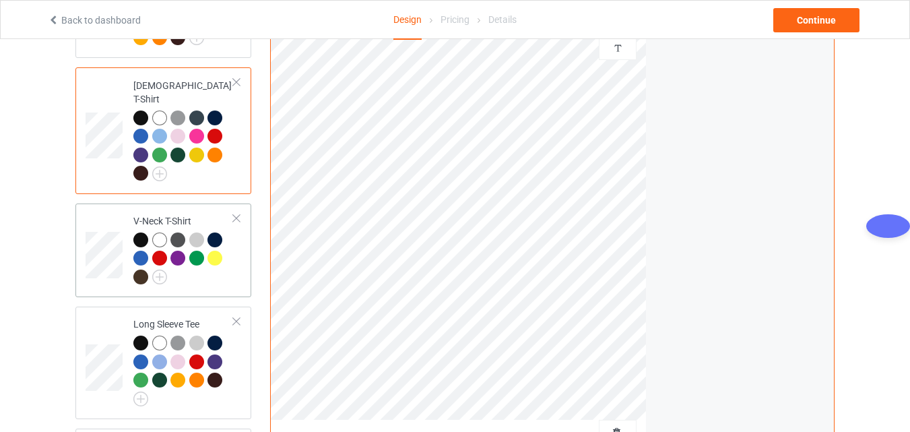
scroll to position [432, 0]
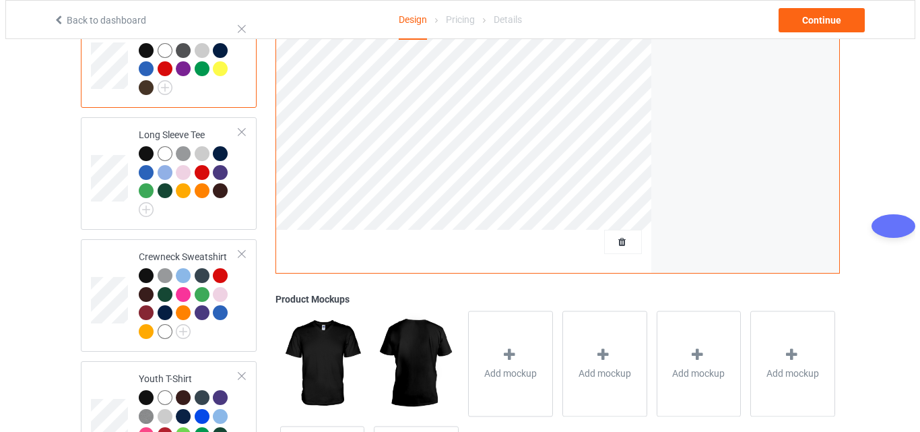
scroll to position [769, 0]
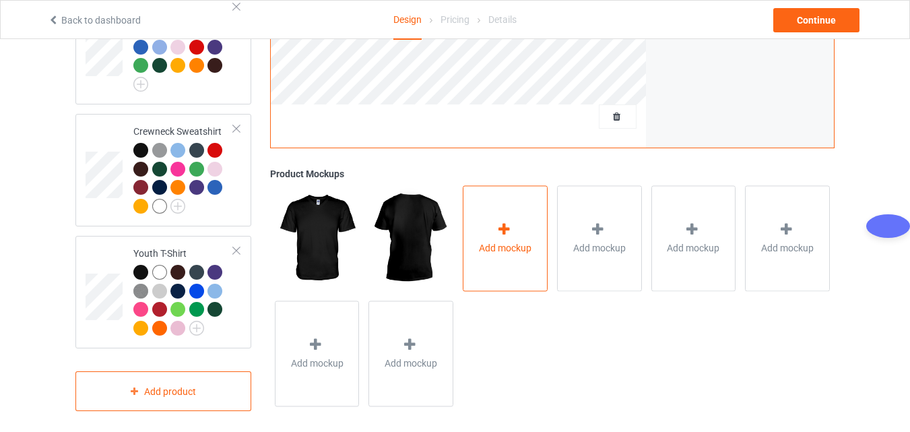
click at [493, 241] on span "Add mockup" at bounding box center [505, 247] width 53 height 13
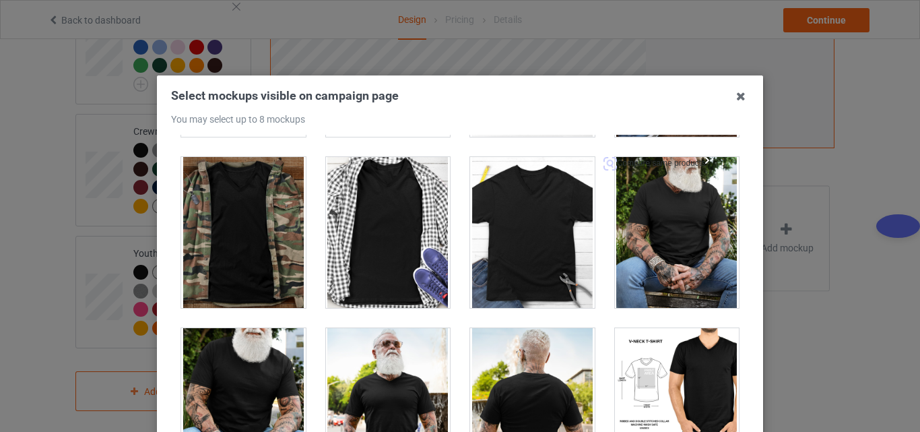
scroll to position [674, 0]
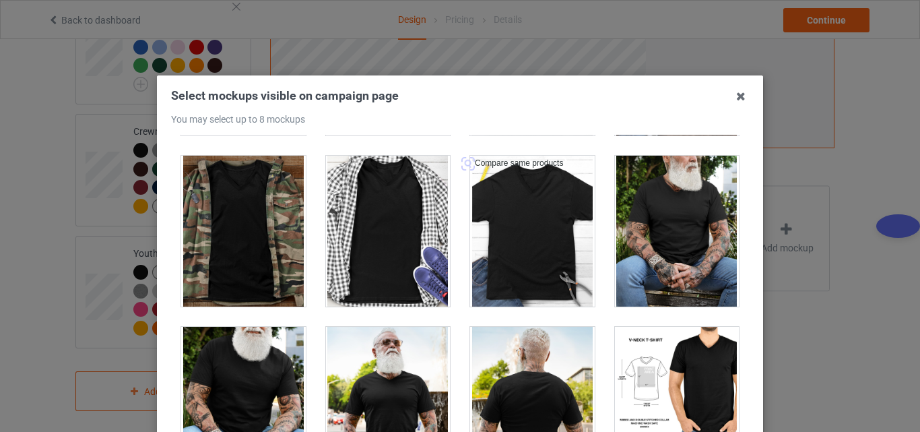
click at [520, 241] on div at bounding box center [532, 231] width 125 height 151
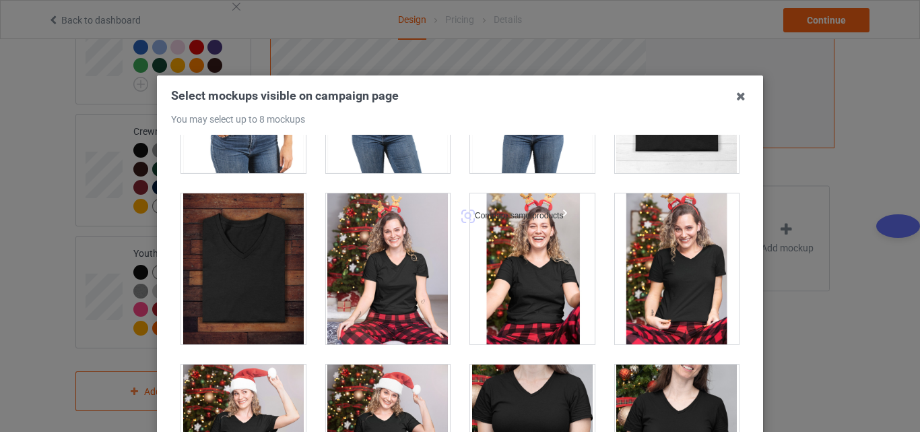
scroll to position [1819, 0]
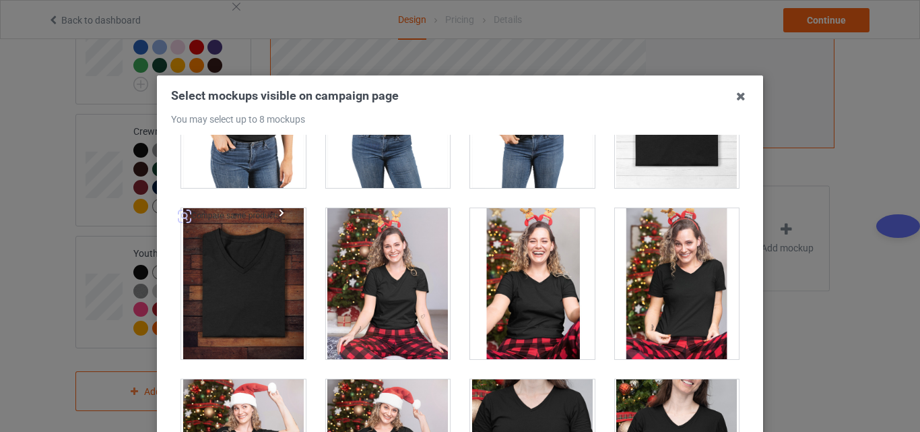
click at [251, 260] on div at bounding box center [243, 283] width 125 height 151
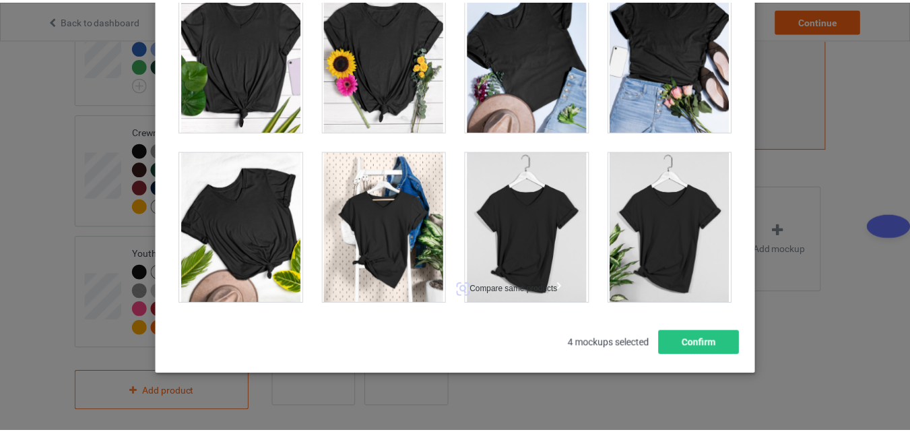
scroll to position [185, 0]
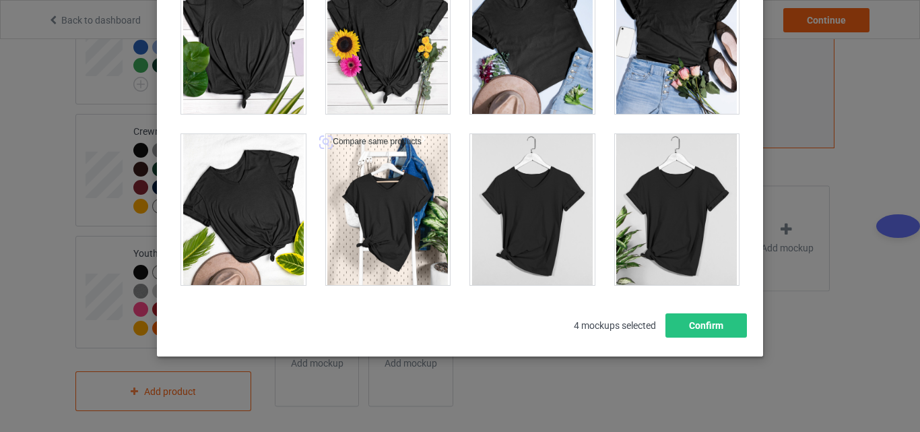
click at [376, 213] on div at bounding box center [388, 209] width 125 height 151
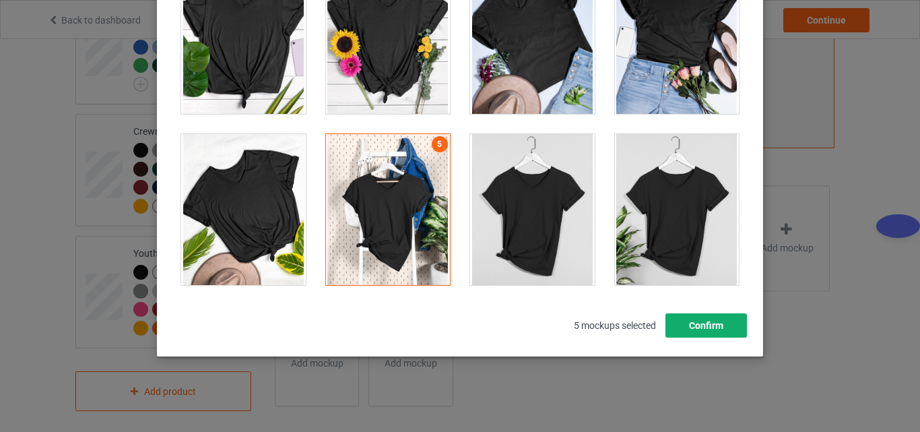
click at [690, 321] on button "Confirm" at bounding box center [707, 325] width 82 height 24
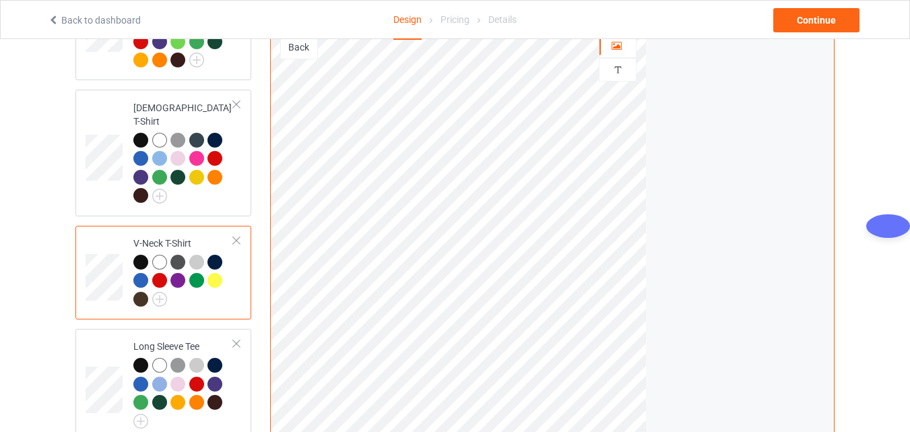
scroll to position [567, 0]
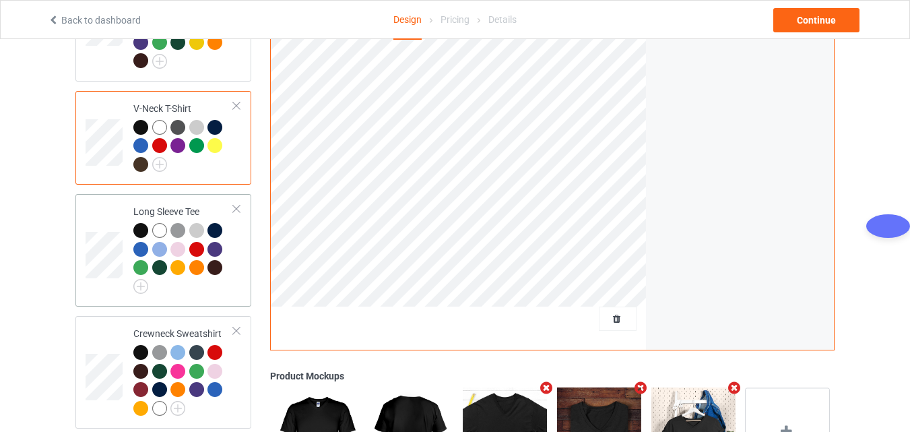
click at [124, 222] on td at bounding box center [106, 250] width 40 height 102
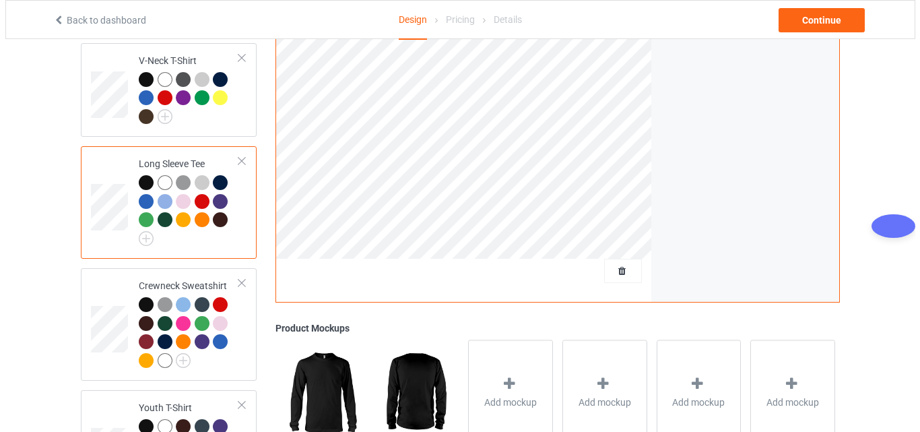
scroll to position [634, 0]
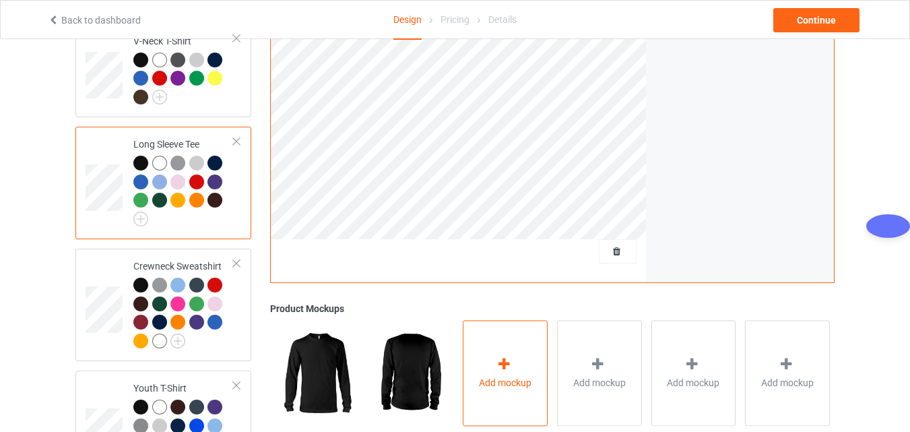
click at [499, 365] on div at bounding box center [505, 366] width 19 height 20
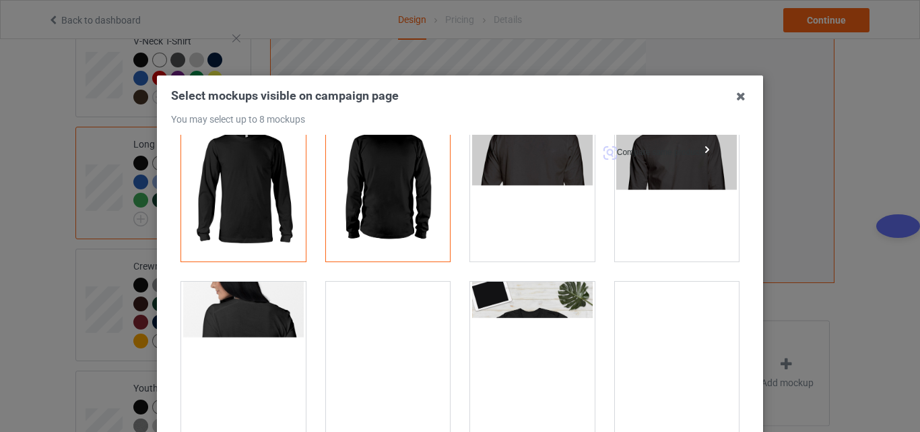
scroll to position [67, 0]
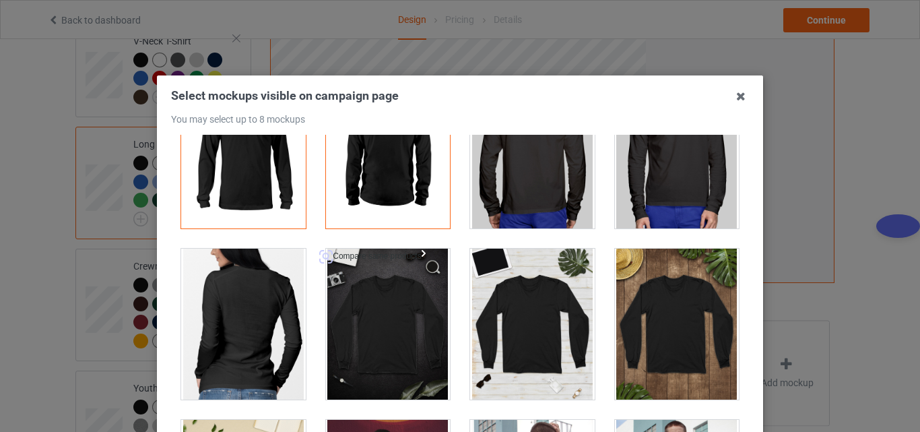
click at [372, 317] on div at bounding box center [388, 324] width 125 height 151
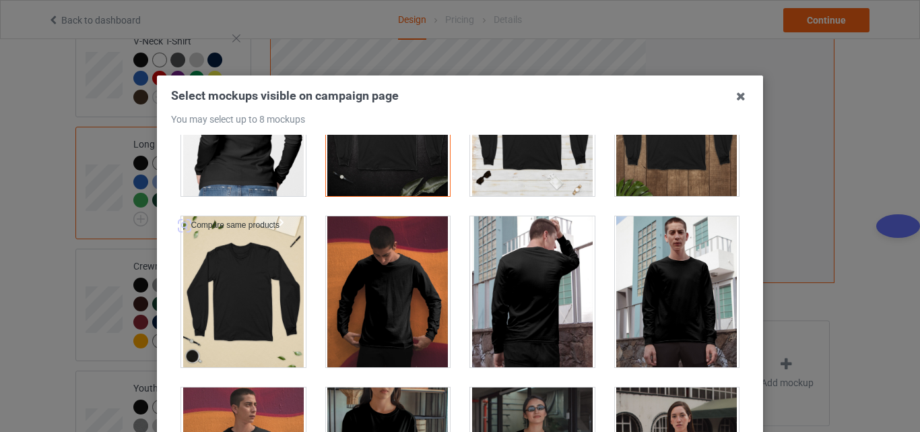
scroll to position [270, 0]
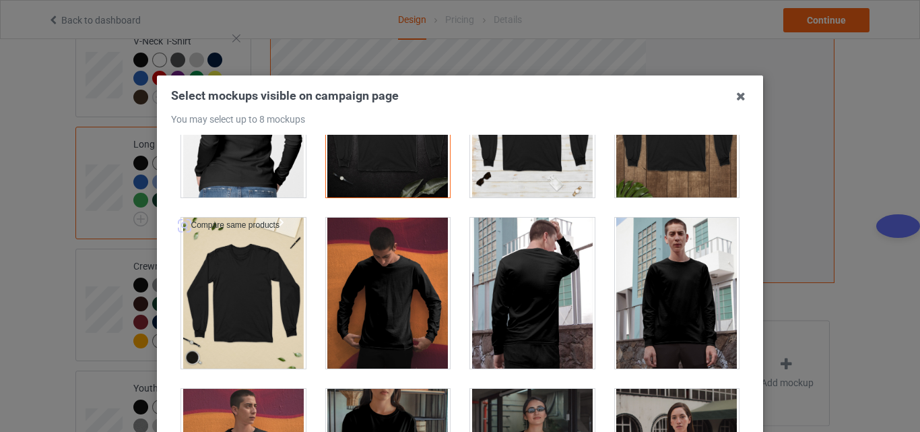
click at [245, 274] on div at bounding box center [243, 293] width 125 height 151
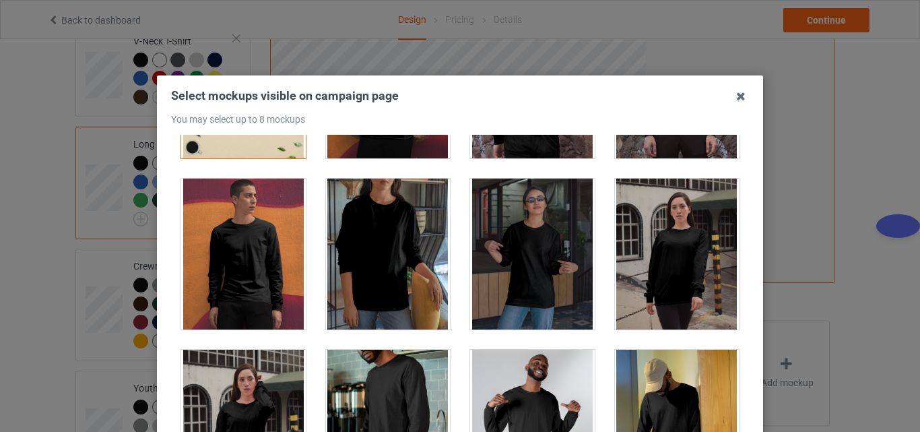
scroll to position [472, 0]
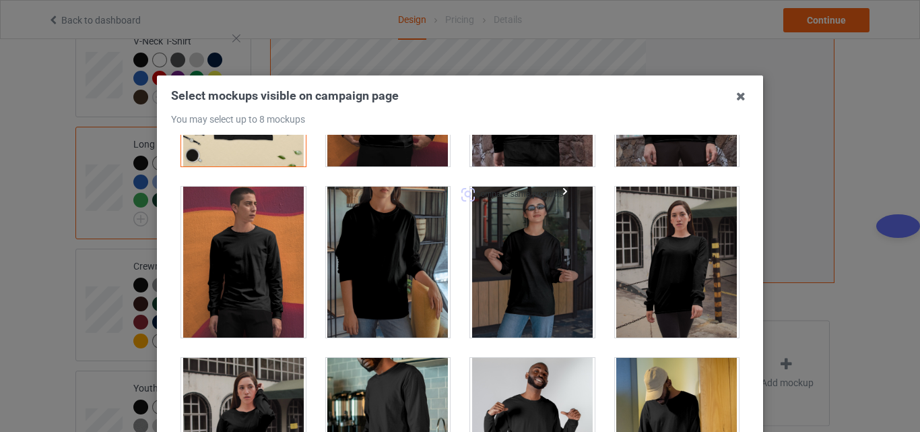
click at [509, 254] on div at bounding box center [532, 262] width 125 height 151
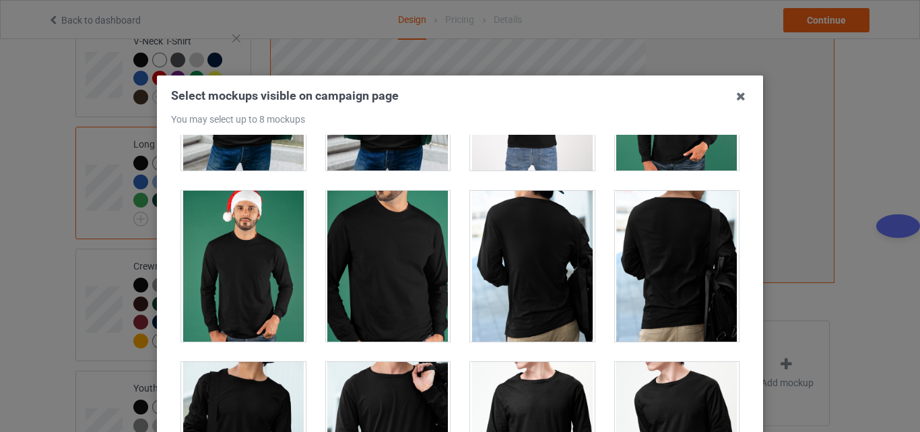
scroll to position [2359, 0]
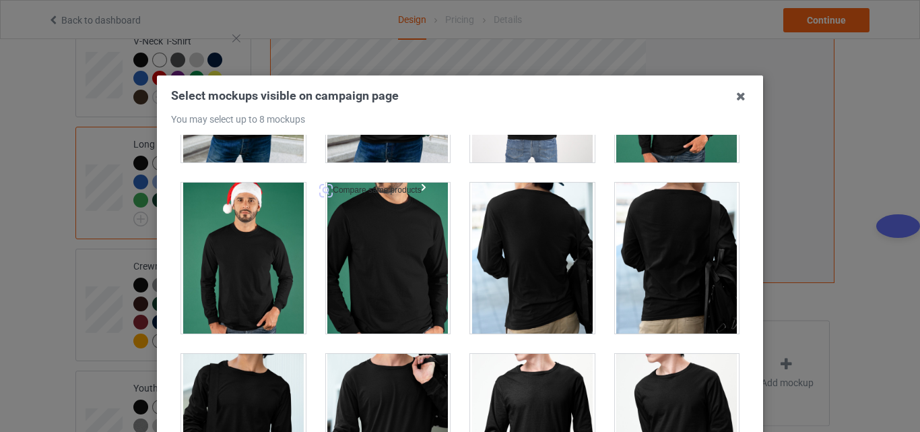
click at [395, 274] on div at bounding box center [388, 258] width 125 height 151
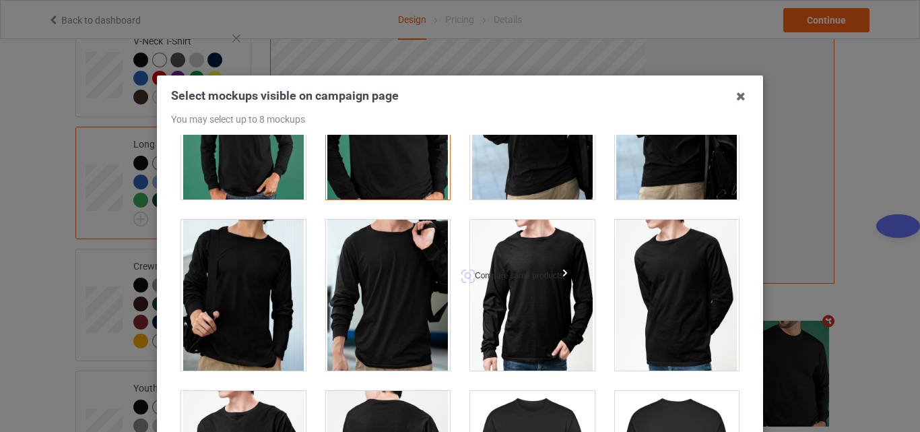
scroll to position [2493, 0]
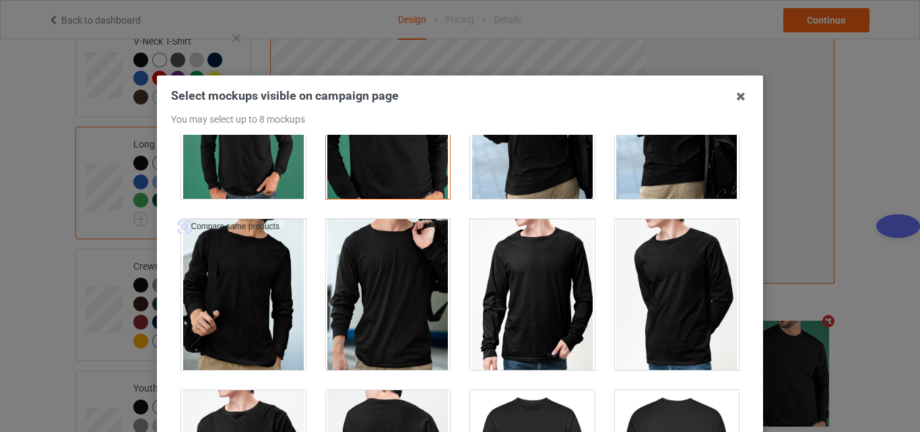
click at [228, 292] on div at bounding box center [243, 294] width 125 height 151
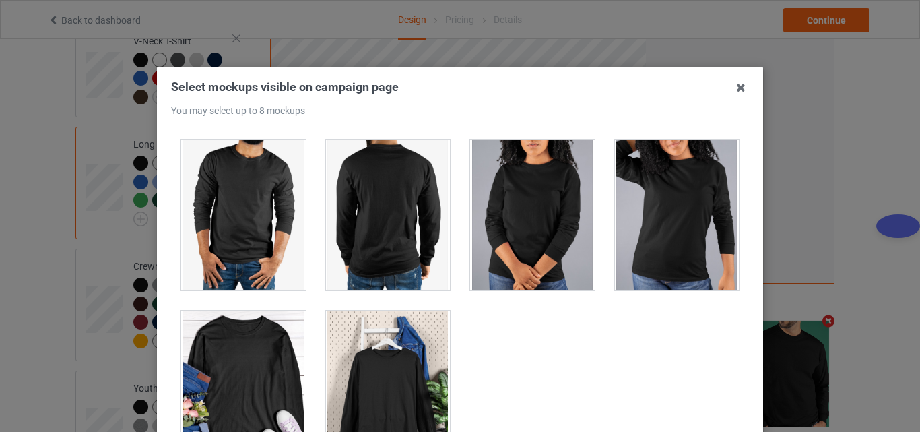
scroll to position [0, 0]
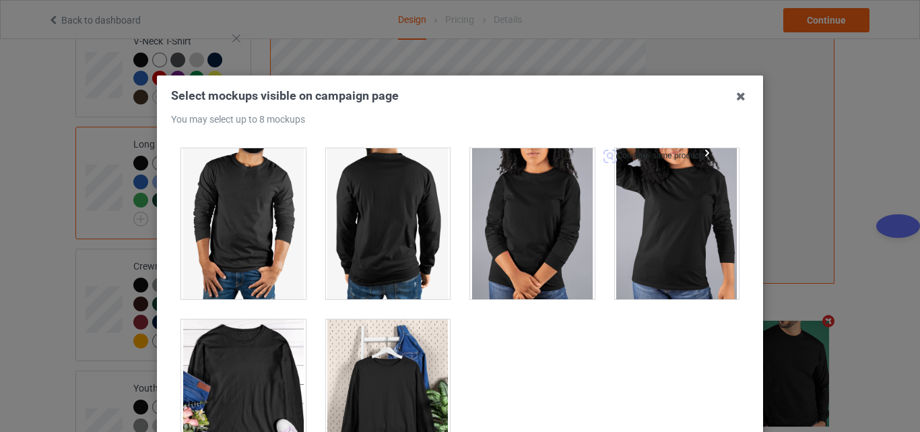
click at [631, 238] on div at bounding box center [677, 223] width 125 height 151
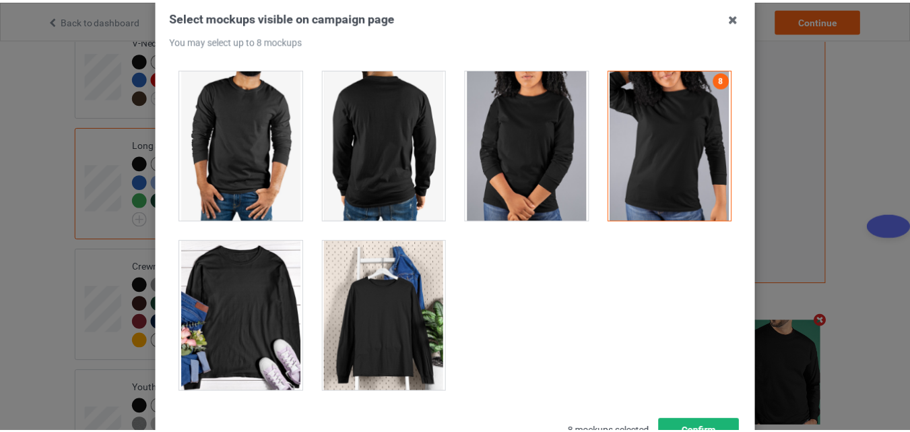
scroll to position [185, 0]
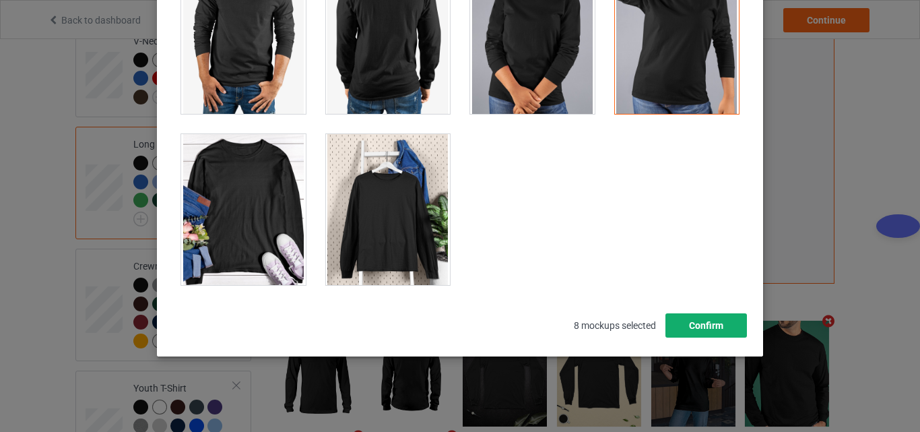
click at [717, 319] on button "Confirm" at bounding box center [707, 325] width 82 height 24
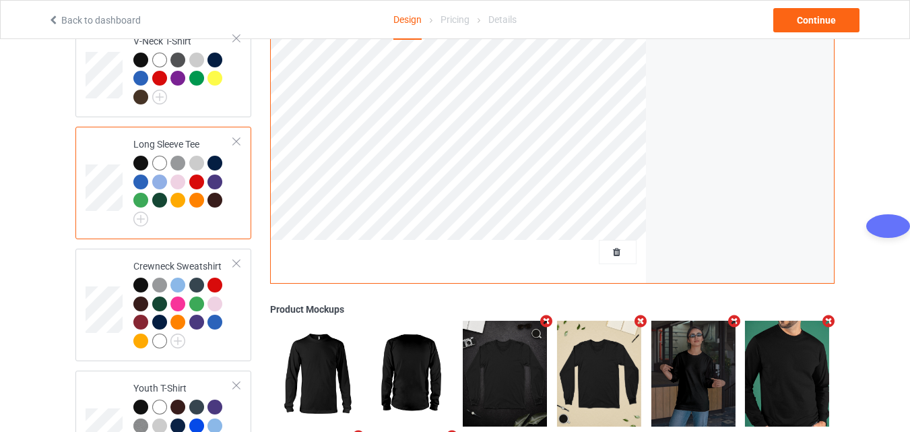
click at [142, 162] on div at bounding box center [142, 165] width 19 height 19
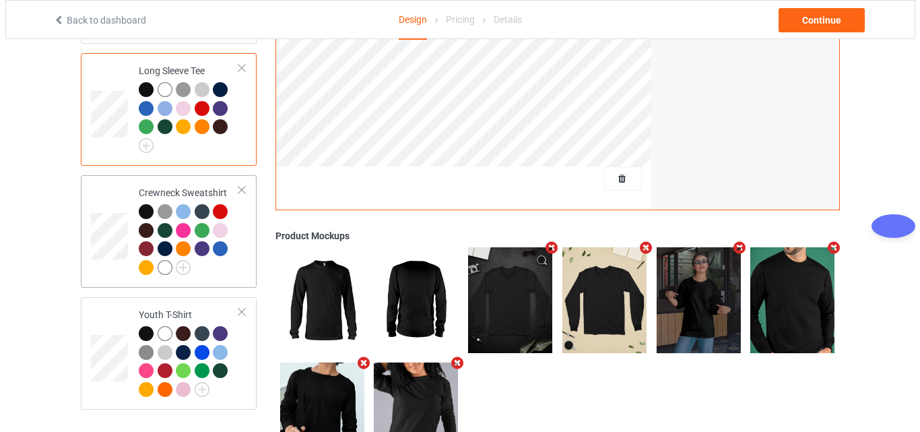
scroll to position [741, 0]
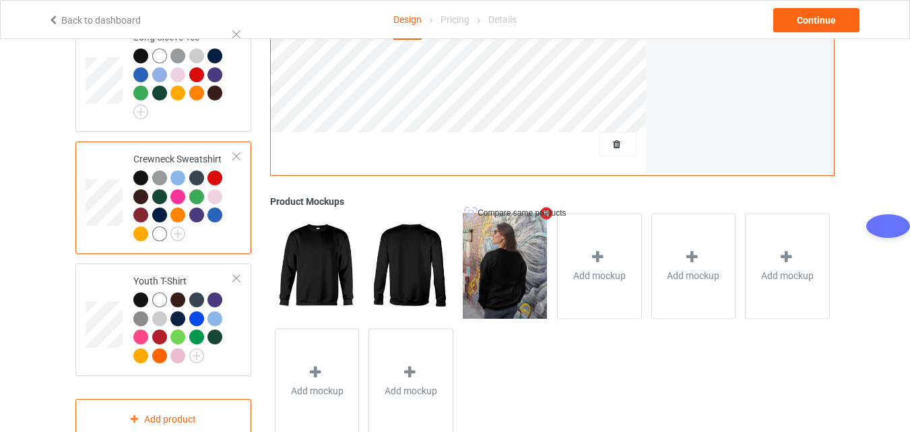
click at [550, 206] on icon "Remove mockup" at bounding box center [546, 213] width 17 height 14
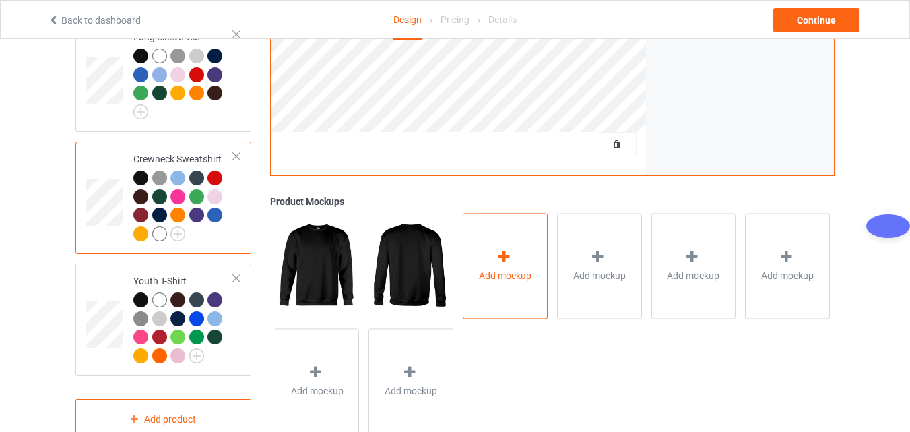
click at [512, 251] on icon at bounding box center [504, 257] width 17 height 14
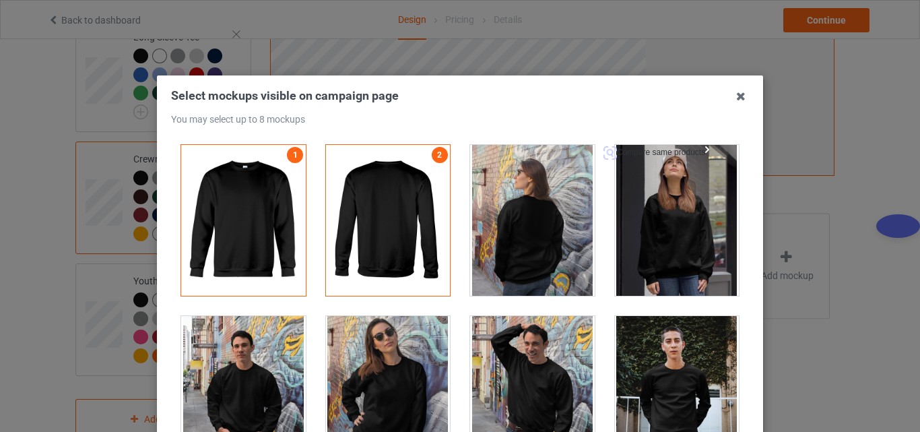
click at [664, 216] on div at bounding box center [677, 220] width 125 height 151
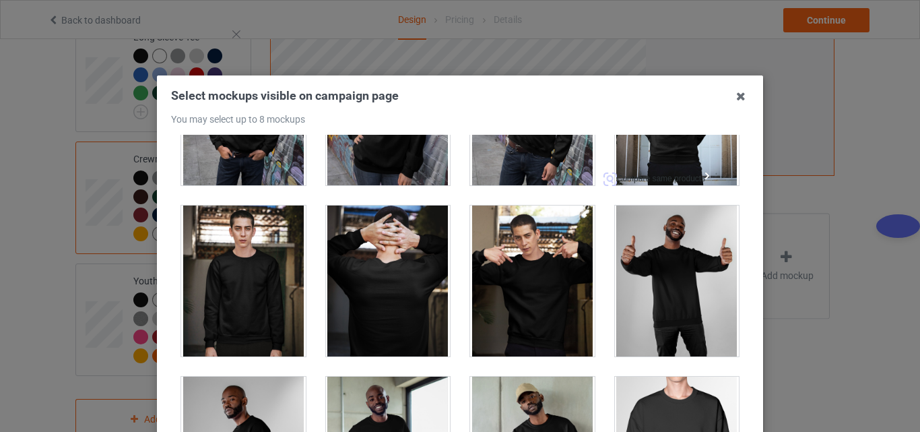
scroll to position [270, 0]
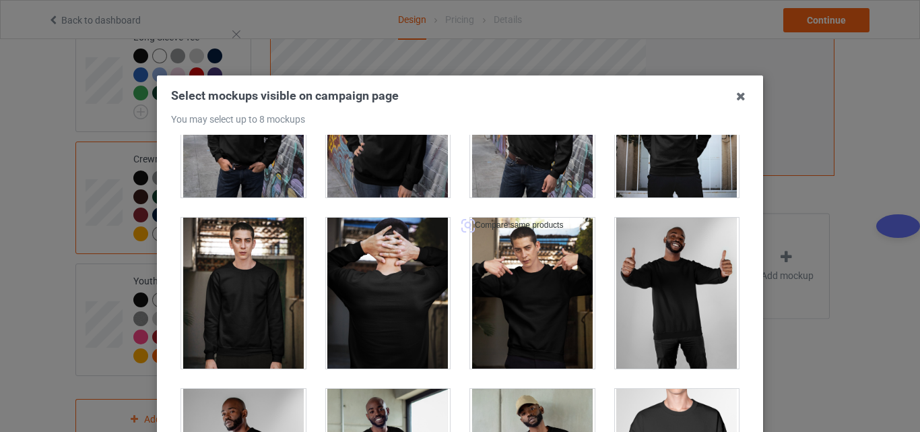
click at [536, 303] on div at bounding box center [532, 293] width 125 height 151
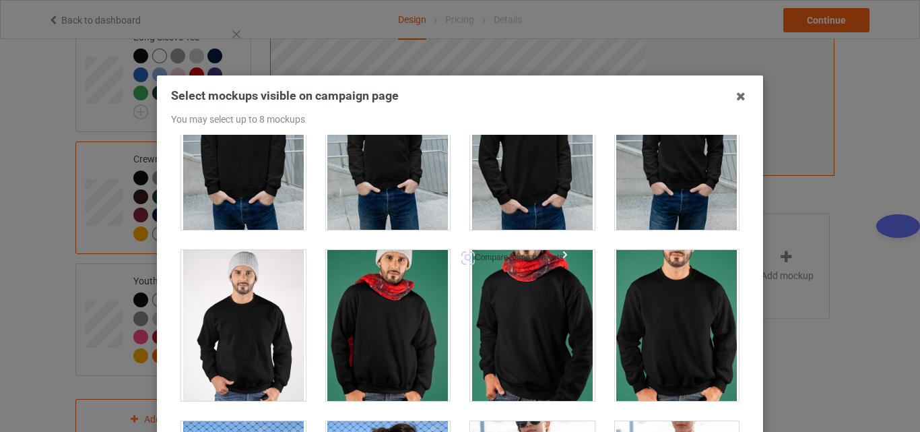
scroll to position [2359, 0]
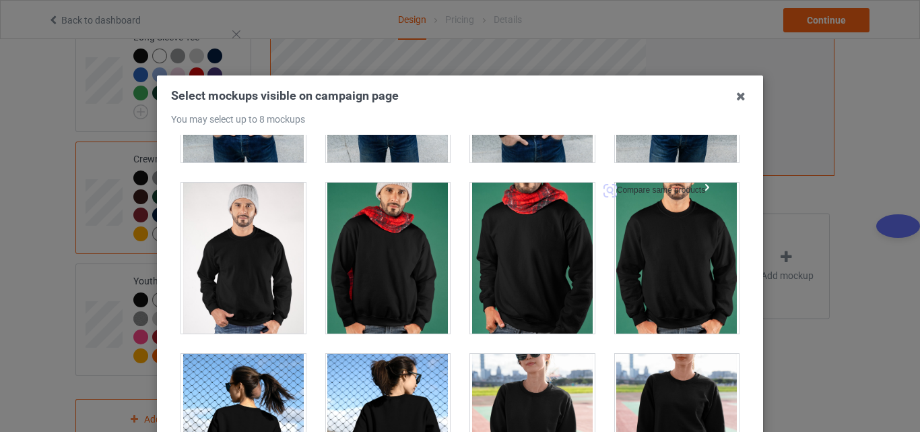
click at [639, 261] on div at bounding box center [677, 258] width 125 height 151
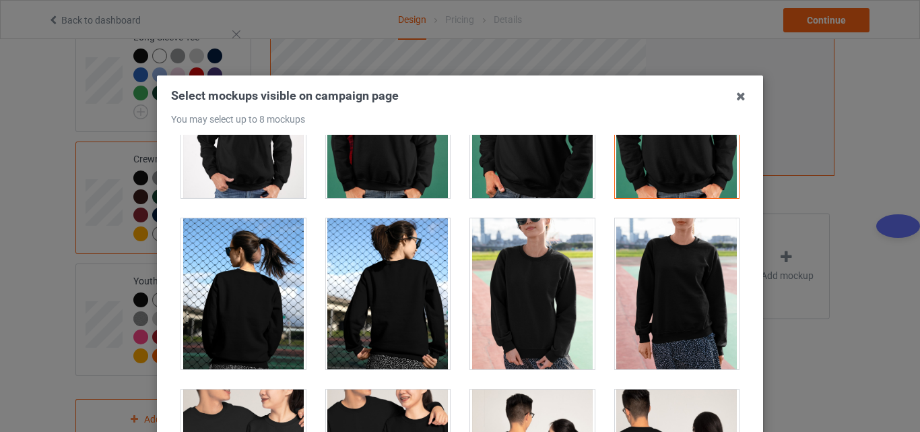
scroll to position [2493, 0]
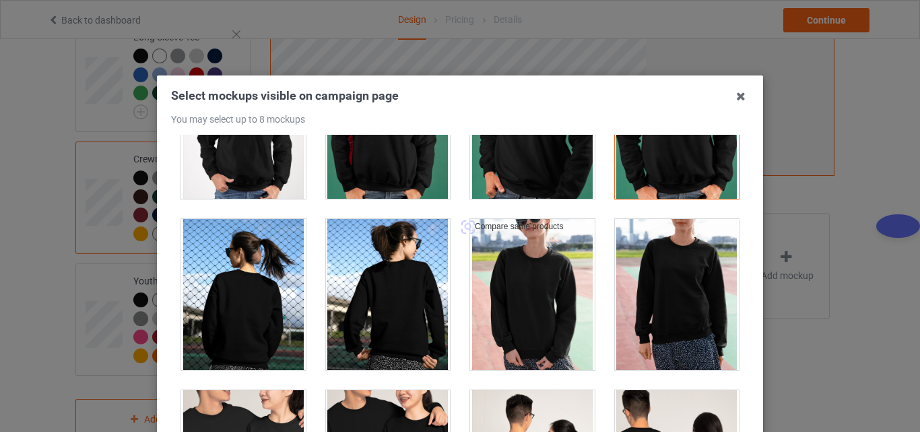
click at [546, 325] on div at bounding box center [532, 294] width 125 height 151
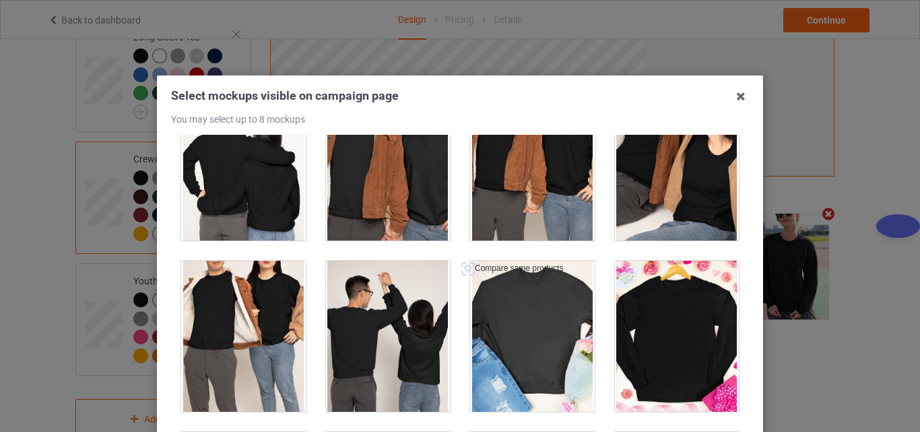
scroll to position [2898, 0]
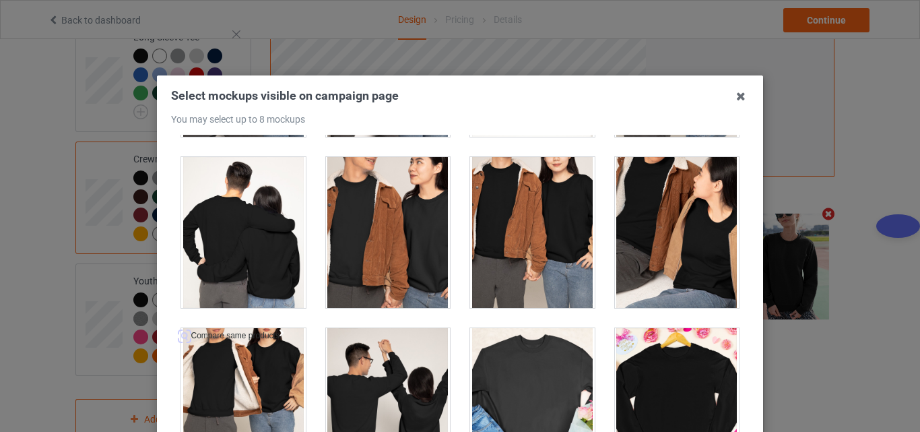
click at [215, 381] on div at bounding box center [243, 403] width 125 height 151
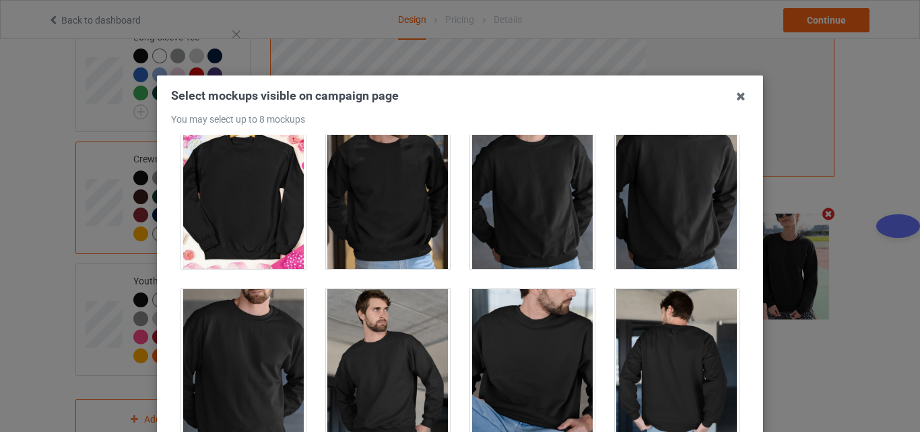
scroll to position [3302, 0]
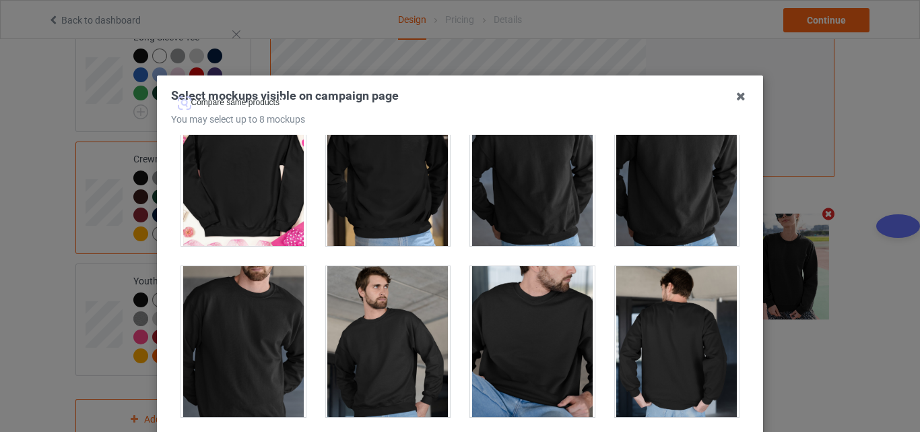
click at [224, 195] on div at bounding box center [243, 170] width 125 height 151
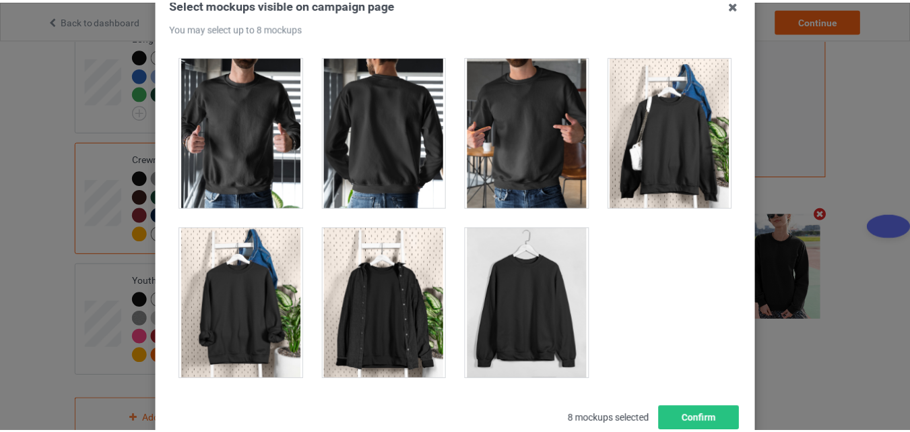
scroll to position [185, 0]
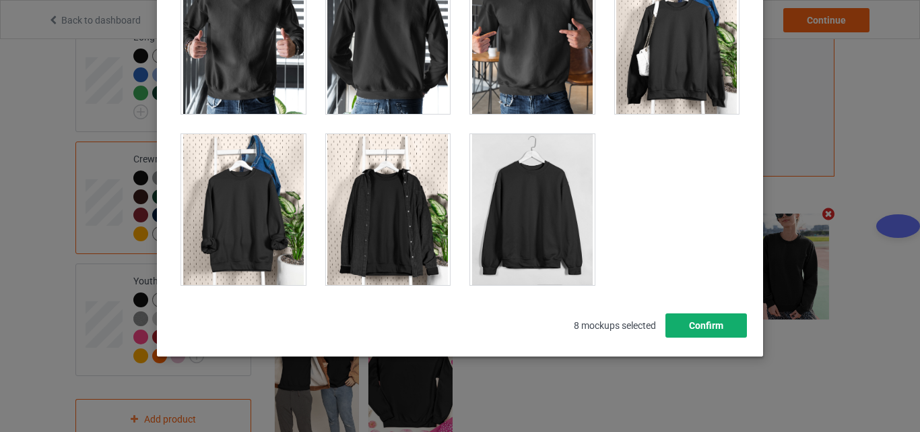
click at [704, 319] on button "Confirm" at bounding box center [707, 325] width 82 height 24
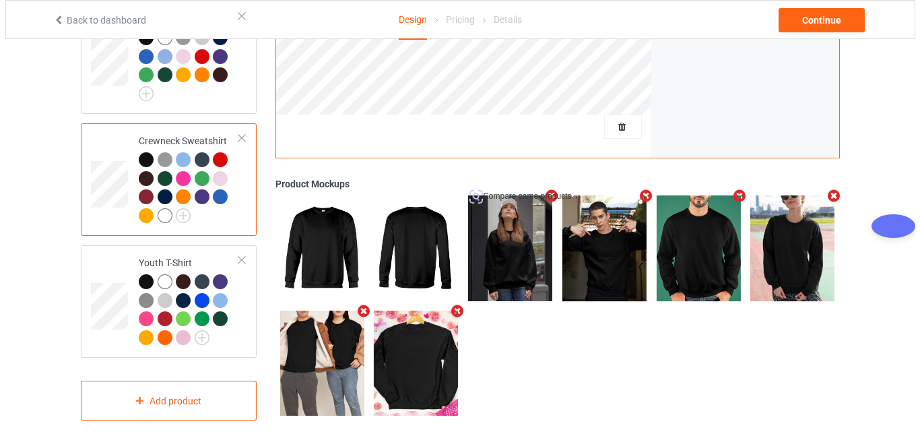
scroll to position [769, 0]
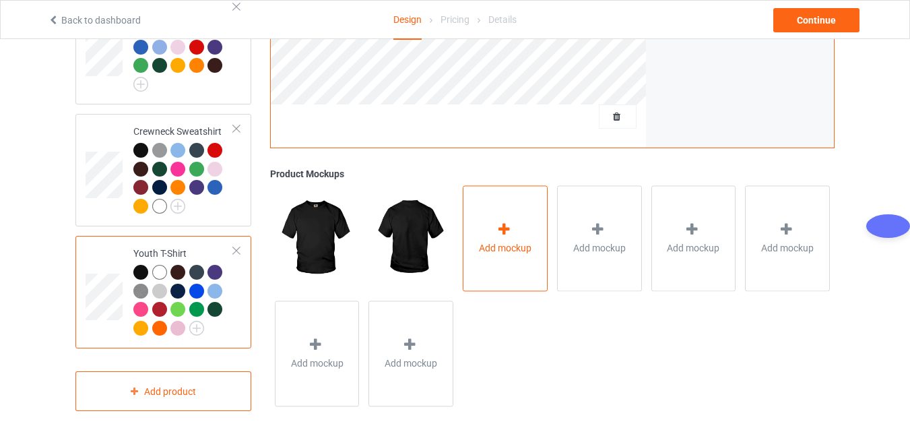
click at [515, 222] on div at bounding box center [505, 232] width 19 height 20
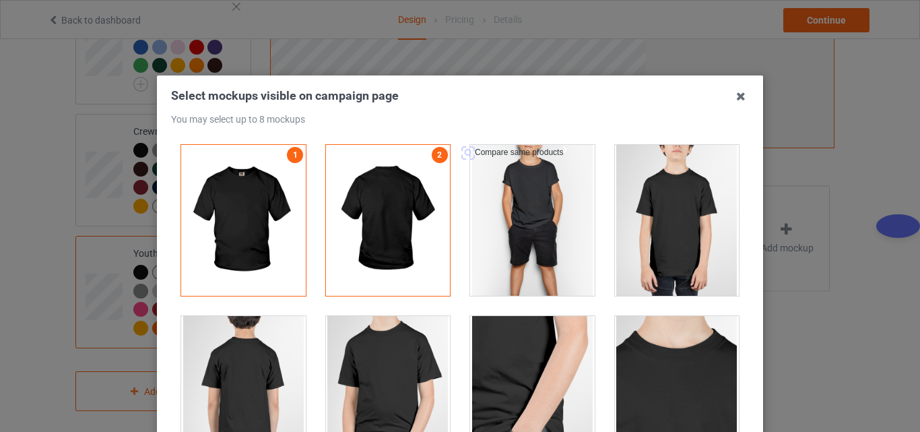
click at [528, 208] on div at bounding box center [532, 220] width 125 height 151
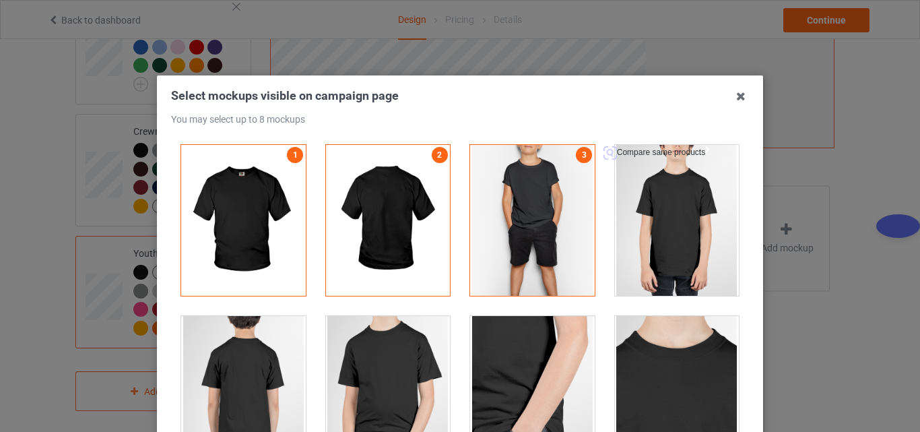
click at [667, 213] on div at bounding box center [677, 220] width 125 height 151
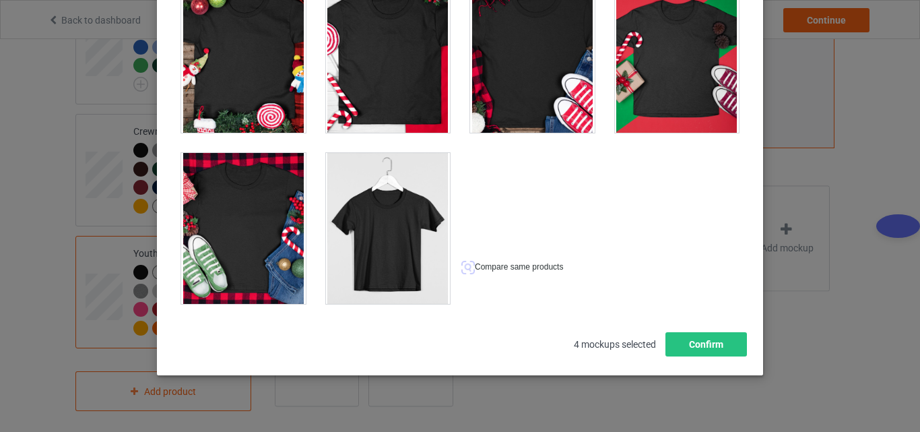
scroll to position [185, 0]
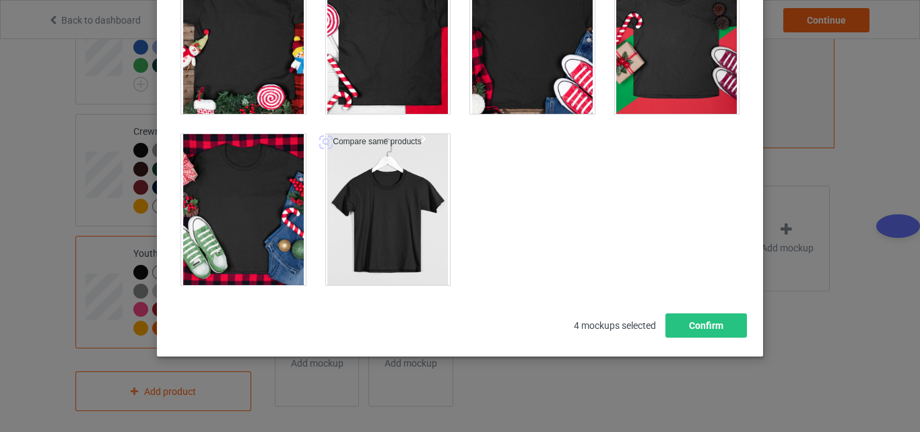
click at [380, 228] on div at bounding box center [388, 209] width 125 height 151
click at [280, 205] on div at bounding box center [243, 209] width 125 height 151
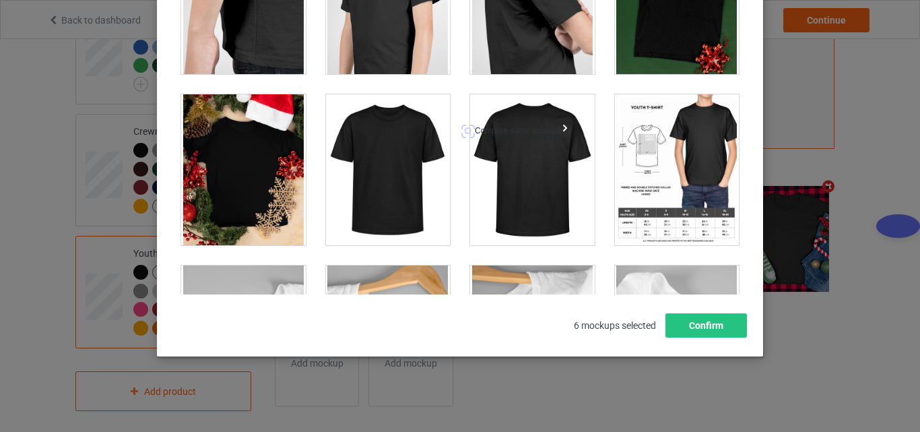
scroll to position [381, 0]
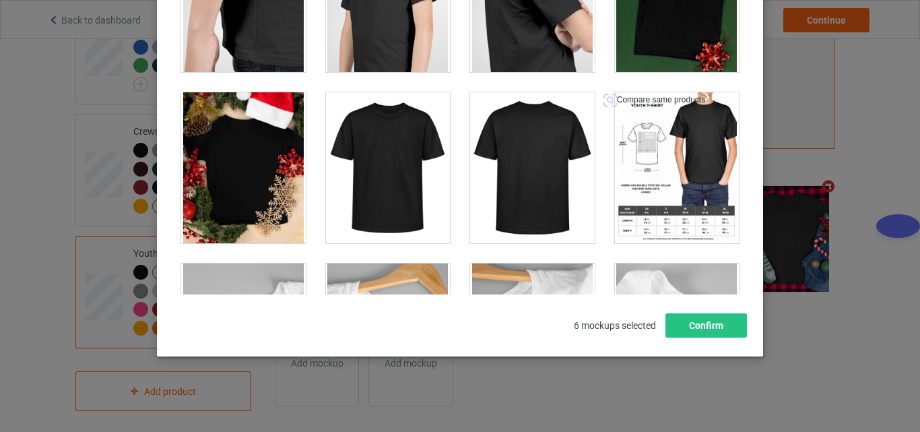
click at [656, 180] on div at bounding box center [677, 167] width 125 height 151
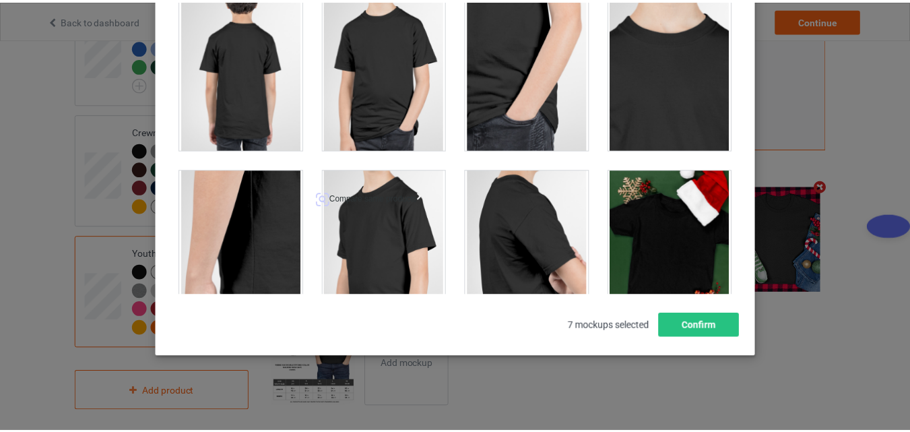
scroll to position [111, 0]
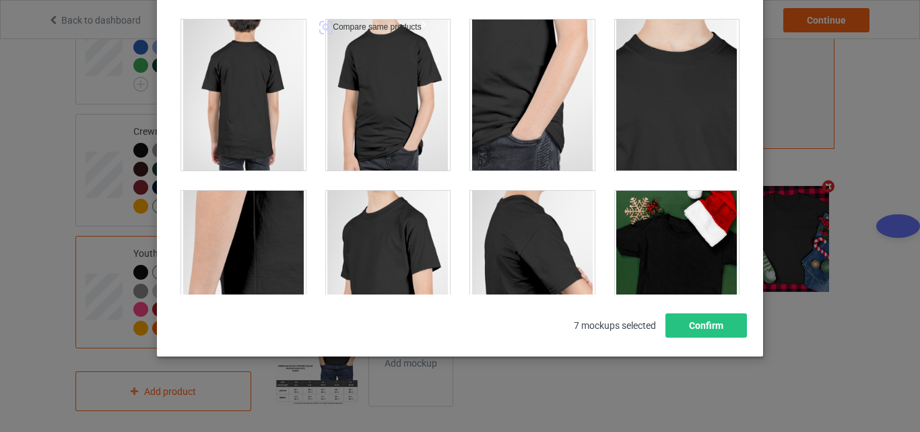
click at [359, 87] on div at bounding box center [388, 95] width 125 height 151
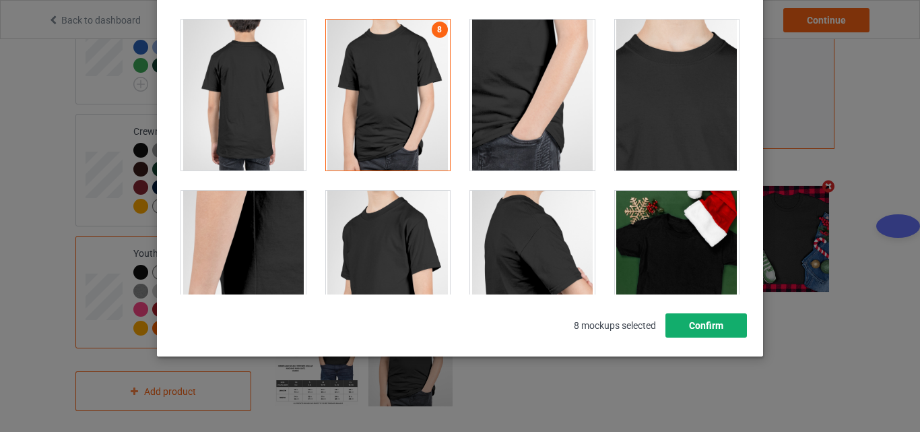
click at [699, 328] on button "Confirm" at bounding box center [707, 325] width 82 height 24
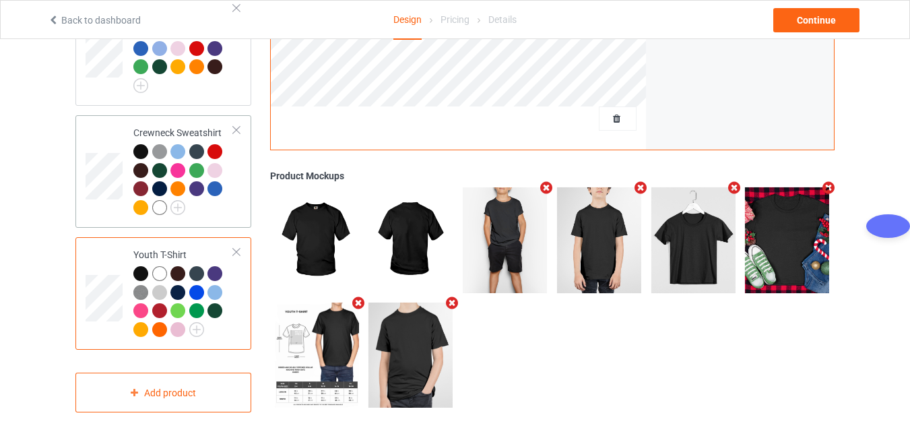
scroll to position [769, 0]
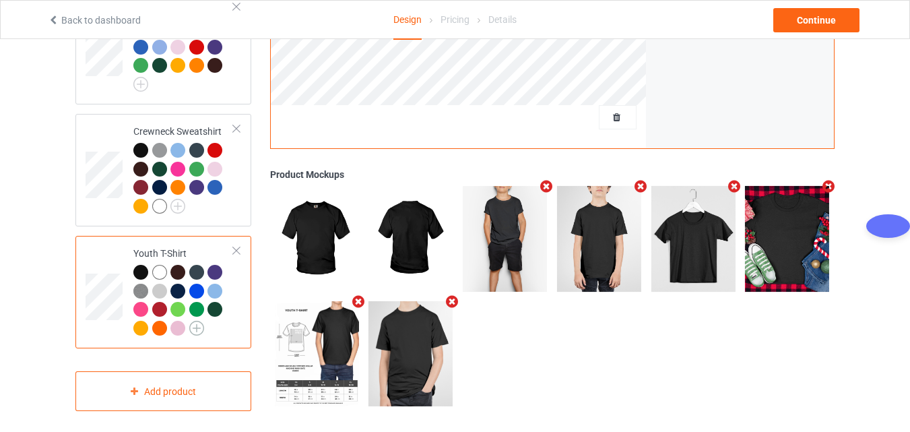
click at [197, 321] on img at bounding box center [196, 328] width 15 height 15
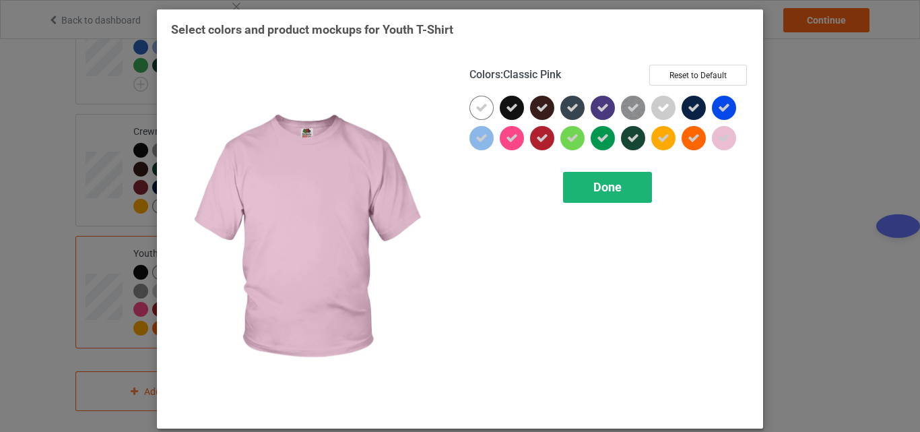
click at [594, 188] on span "Done" at bounding box center [608, 187] width 28 height 14
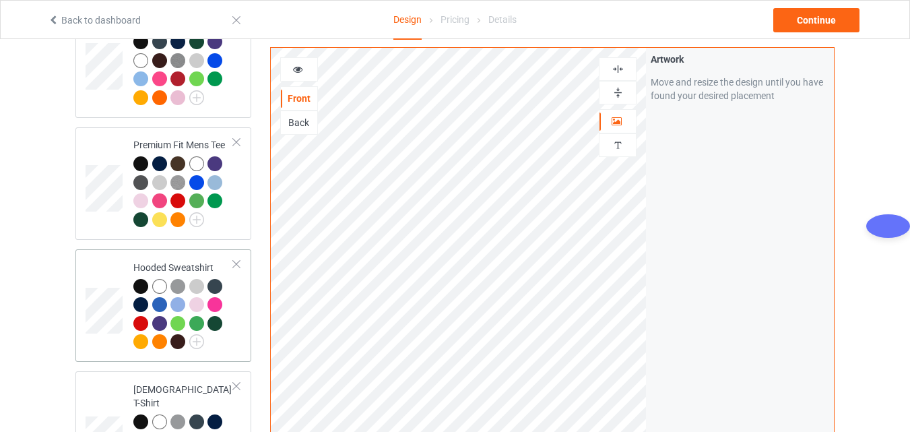
scroll to position [270, 0]
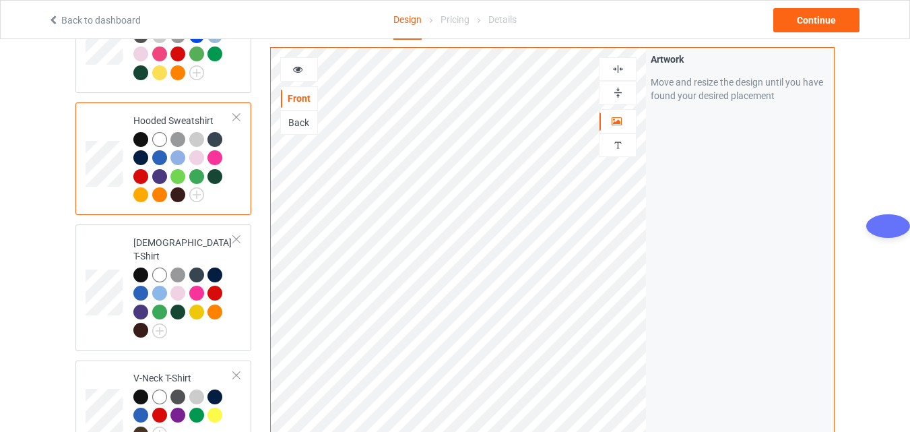
scroll to position [95, 0]
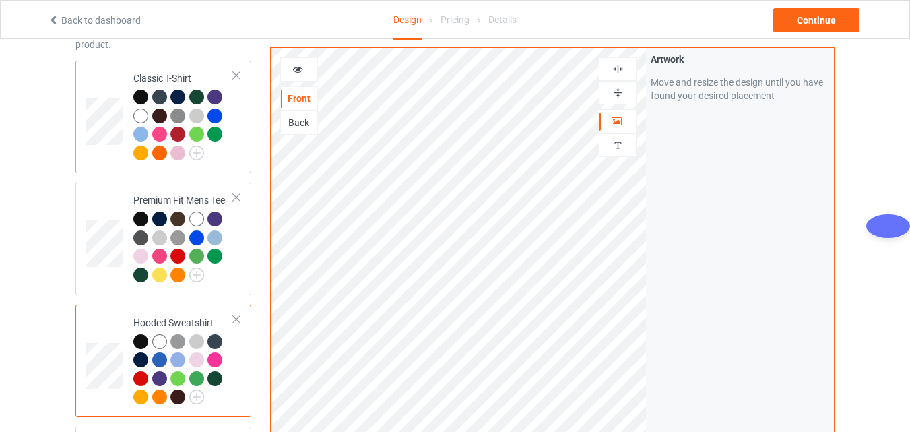
click at [142, 92] on div at bounding box center [140, 97] width 15 height 15
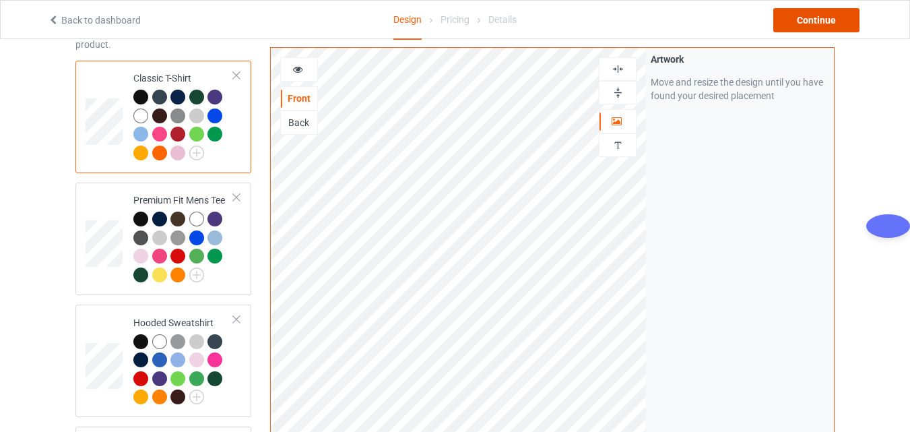
click at [809, 21] on div "Continue" at bounding box center [817, 20] width 86 height 24
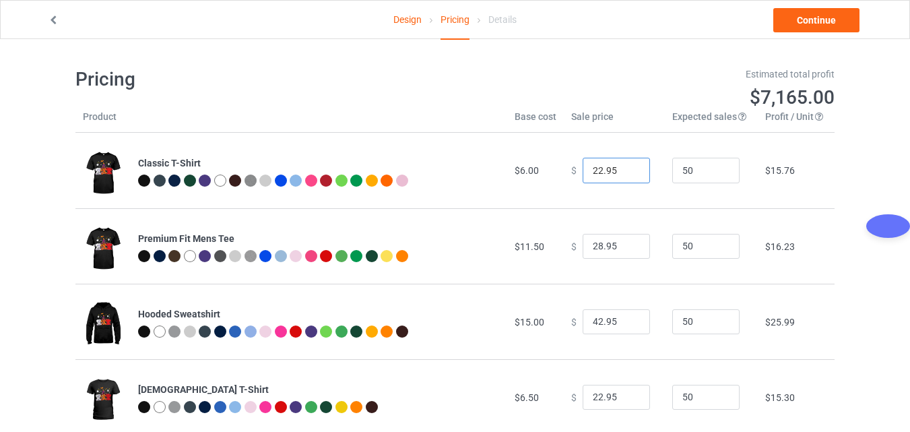
click at [596, 170] on input "22.95" at bounding box center [616, 171] width 67 height 26
click at [792, 20] on link "Continue" at bounding box center [817, 20] width 86 height 24
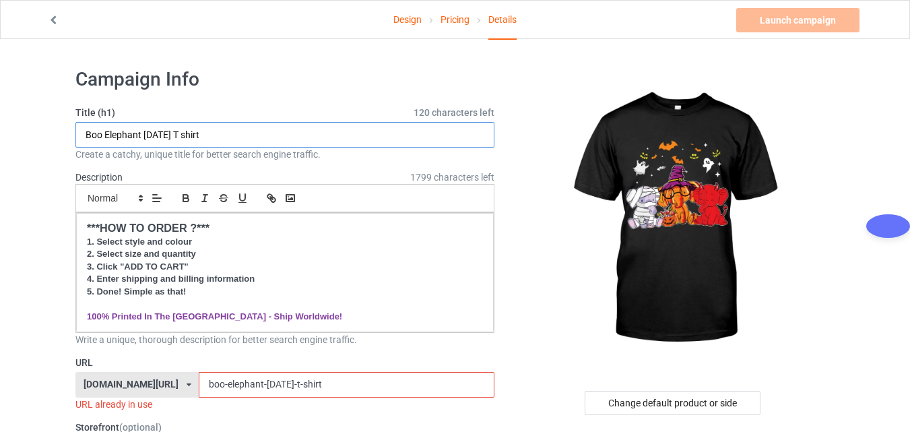
drag, startPoint x: 104, startPoint y: 133, endPoint x: 75, endPoint y: 137, distance: 28.7
click at [75, 137] on input "Boo Elephant [DATE] T shirt" at bounding box center [284, 135] width 419 height 26
type input "Elephant [DATE] T shirt"
drag, startPoint x: 189, startPoint y: 386, endPoint x: 151, endPoint y: 389, distance: 37.8
click at [151, 389] on div "[DOMAIN_NAME][URL] [DOMAIN_NAME][URL] 587d0d41cee36fd012c64a69 boo-elephant-[DA…" at bounding box center [284, 385] width 419 height 26
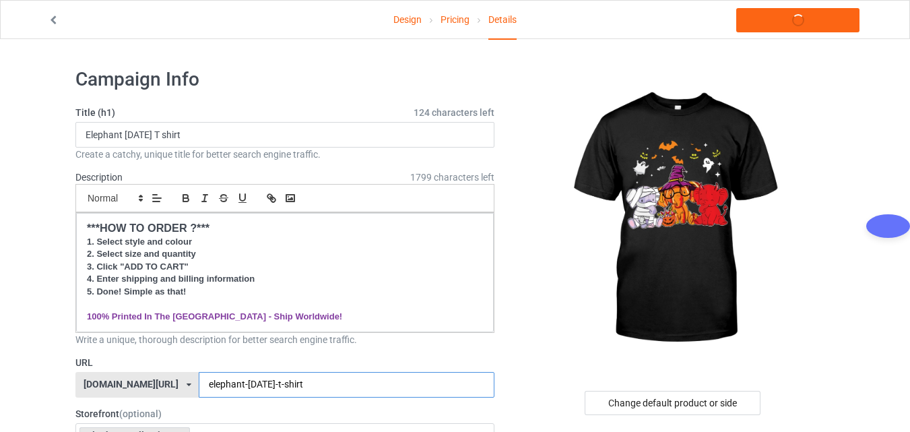
click at [317, 391] on input "elephant-[DATE]-t-shirt" at bounding box center [346, 385] width 295 height 26
type input "elephant-[DATE]-t-shirt"
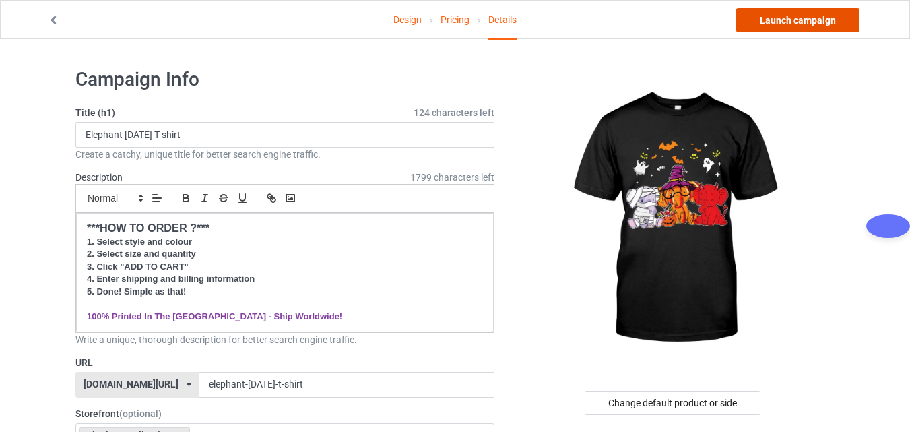
click at [778, 20] on link "Launch campaign" at bounding box center [798, 20] width 123 height 24
